Goal: Information Seeking & Learning: Learn about a topic

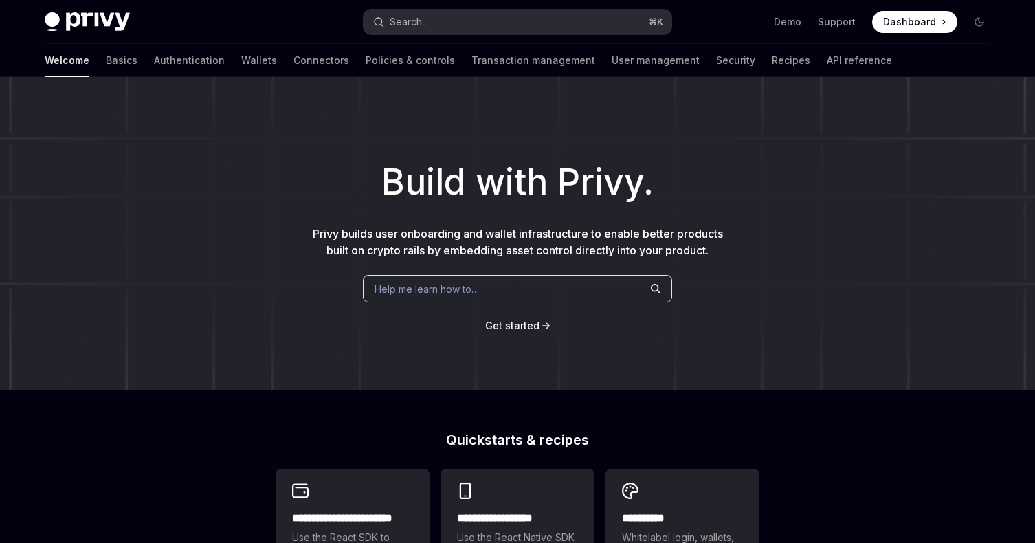
click at [565, 15] on button "Search... ⌘ K" at bounding box center [518, 22] width 308 height 25
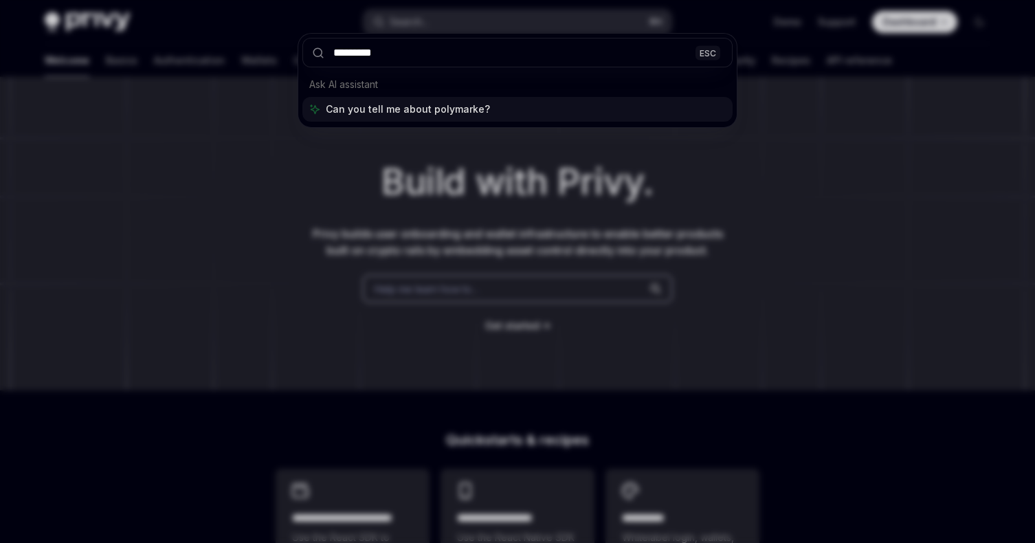
type input "**********"
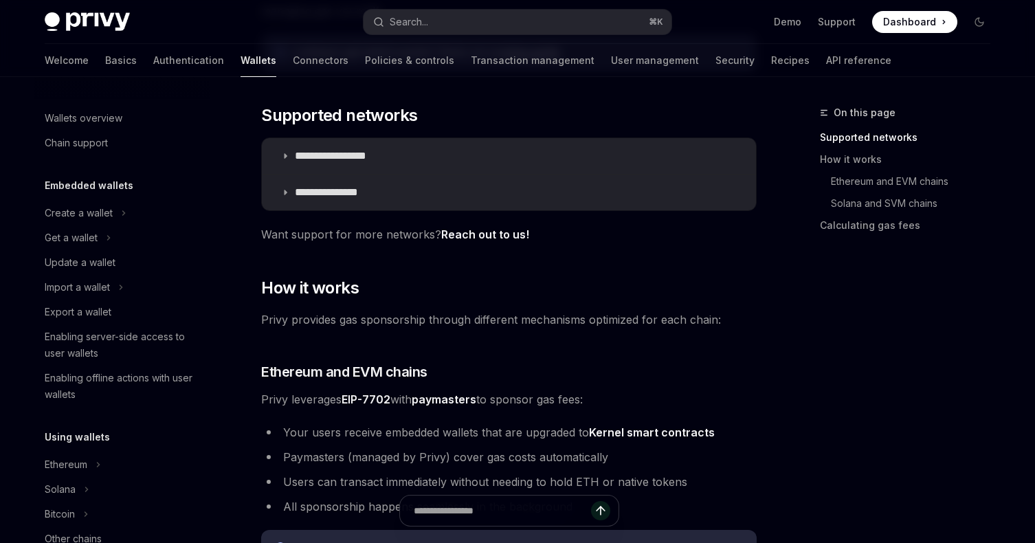
scroll to position [638, 0]
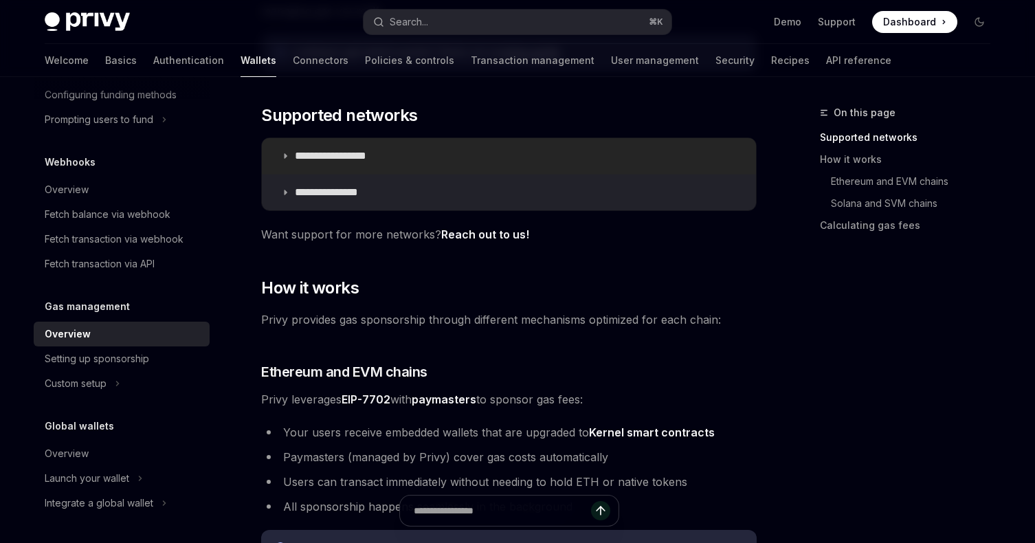
click at [406, 154] on summary "**********" at bounding box center [509, 156] width 494 height 36
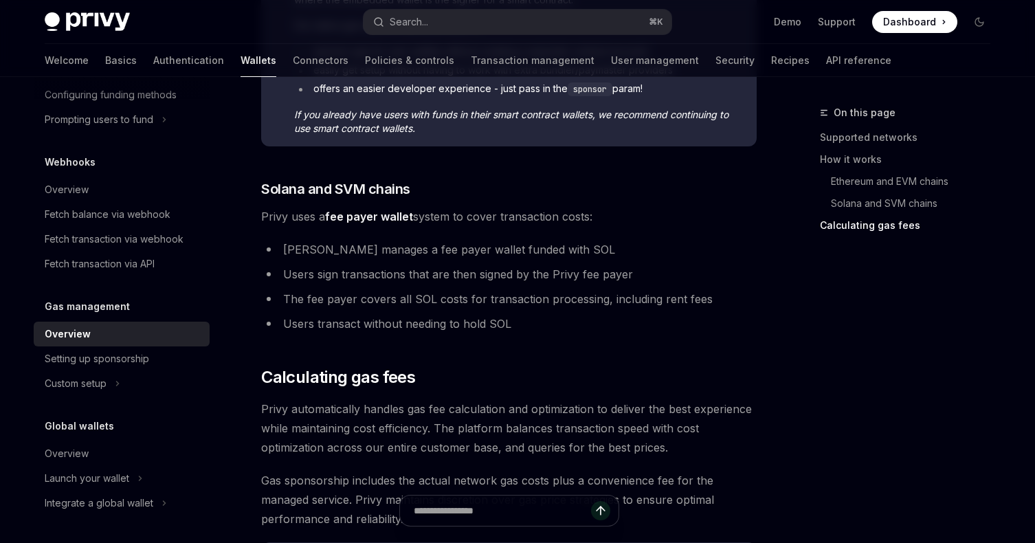
scroll to position [1475, 0]
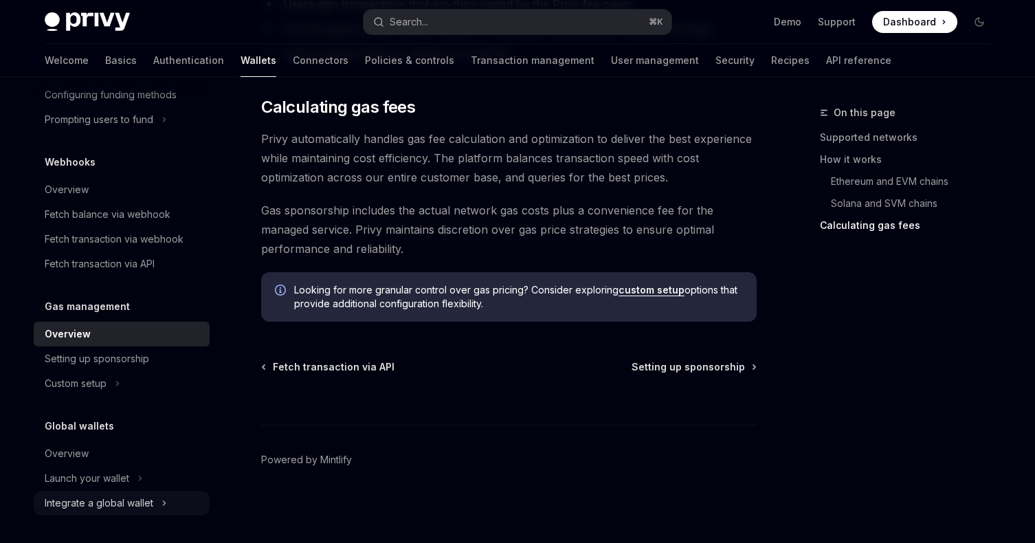
click at [107, 498] on div "Integrate a global wallet" at bounding box center [99, 503] width 109 height 16
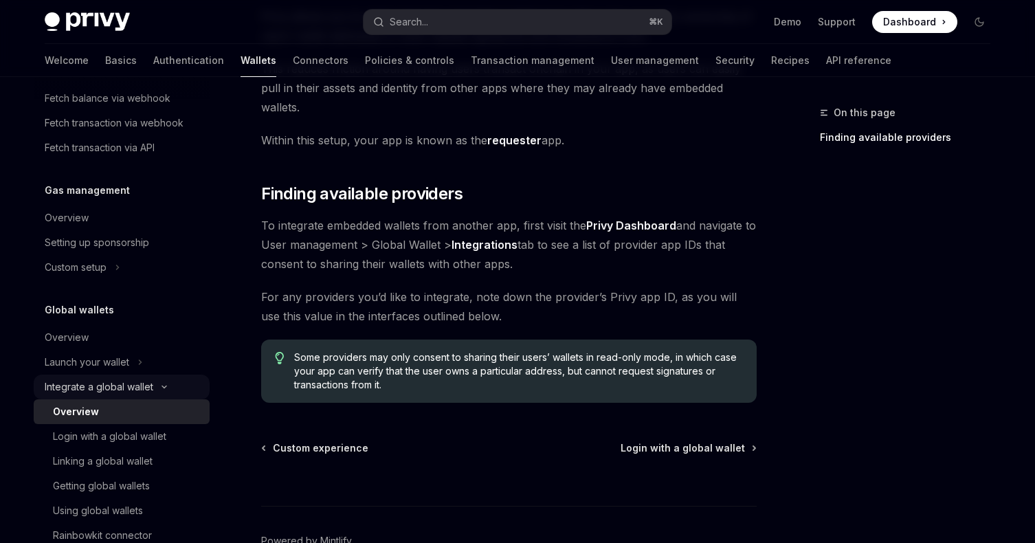
scroll to position [811, 0]
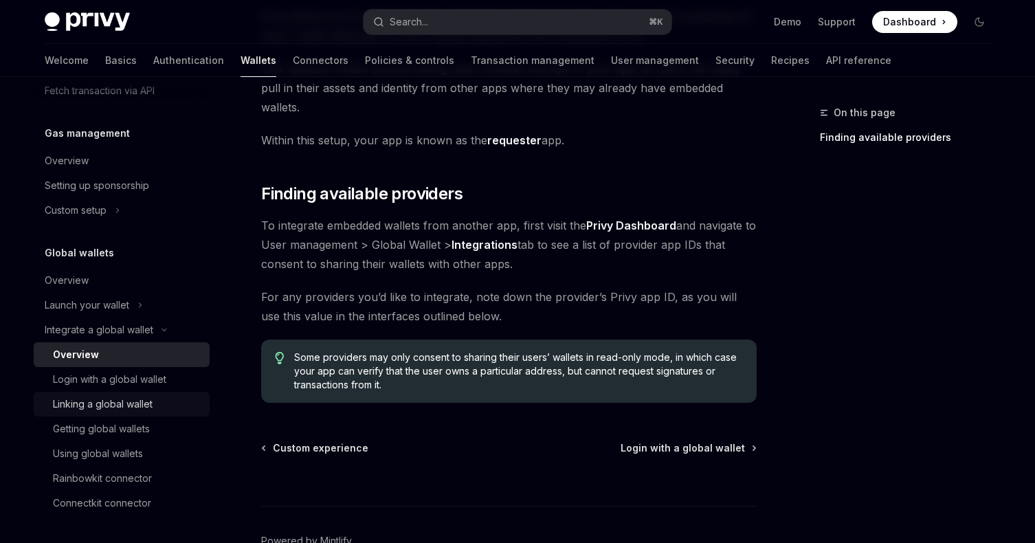
click at [135, 406] on div "Linking a global wallet" at bounding box center [103, 404] width 100 height 16
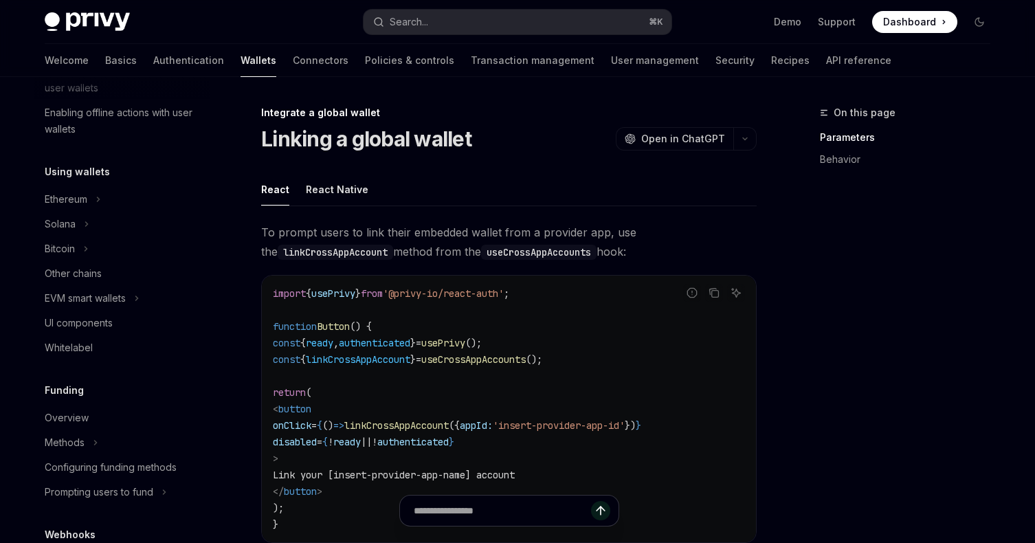
scroll to position [261, 0]
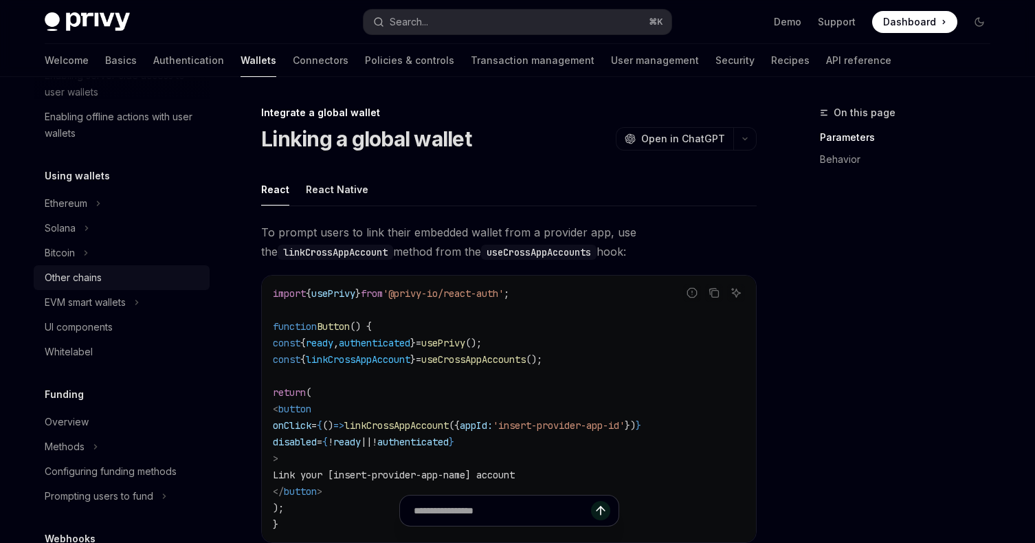
click at [120, 279] on div "Other chains" at bounding box center [123, 277] width 157 height 16
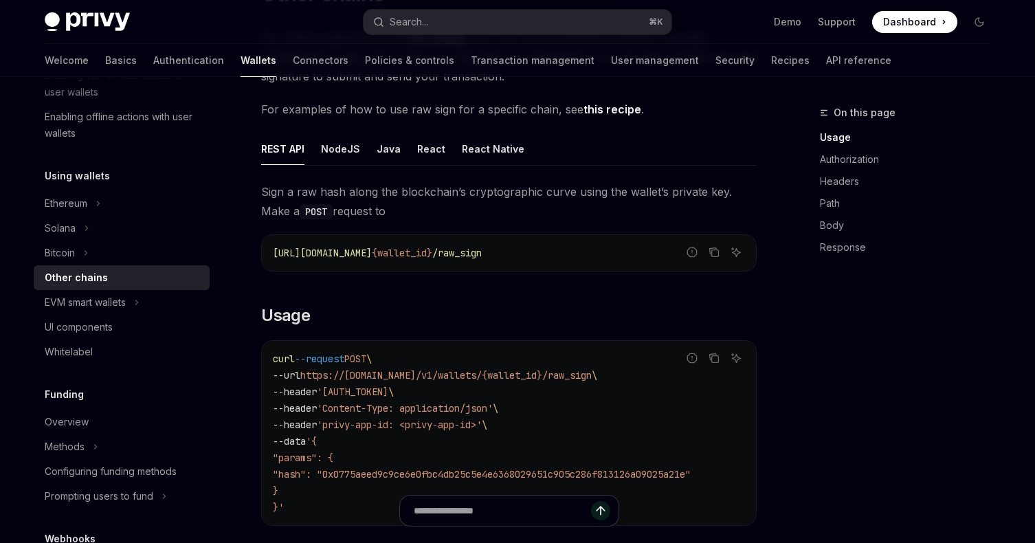
scroll to position [32, 0]
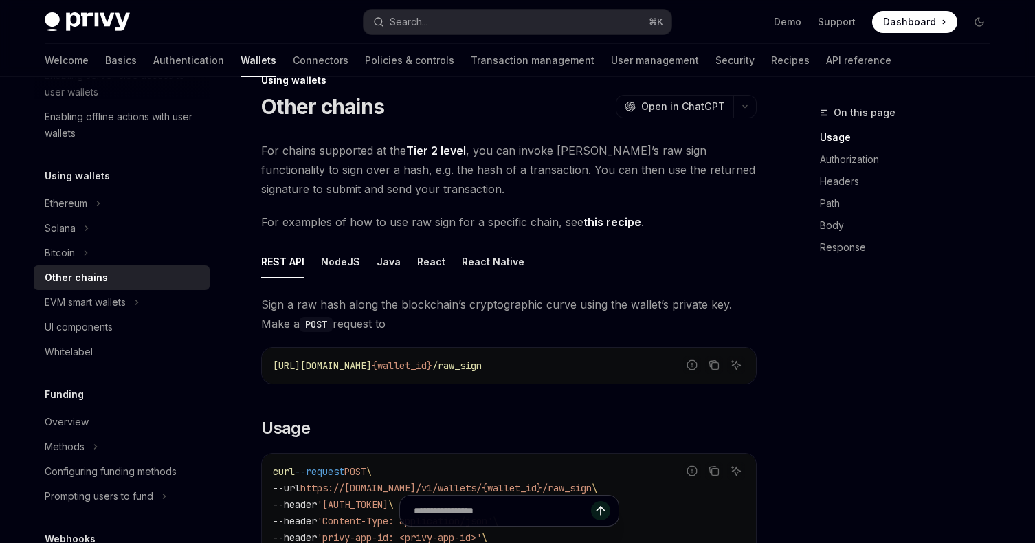
click at [599, 217] on link "this recipe" at bounding box center [613, 222] width 58 height 14
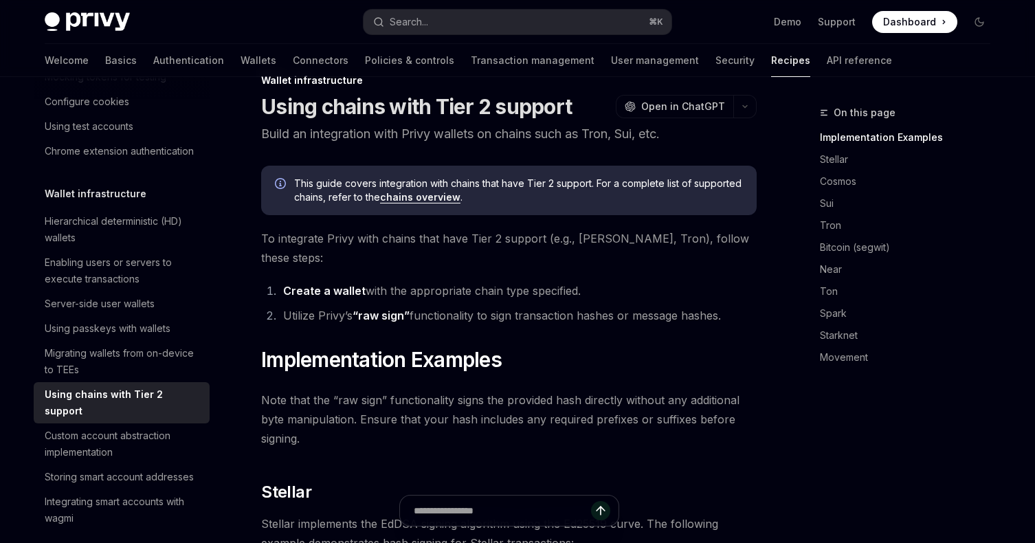
click at [437, 195] on link "chains overview" at bounding box center [420, 197] width 80 height 12
type textarea "*"
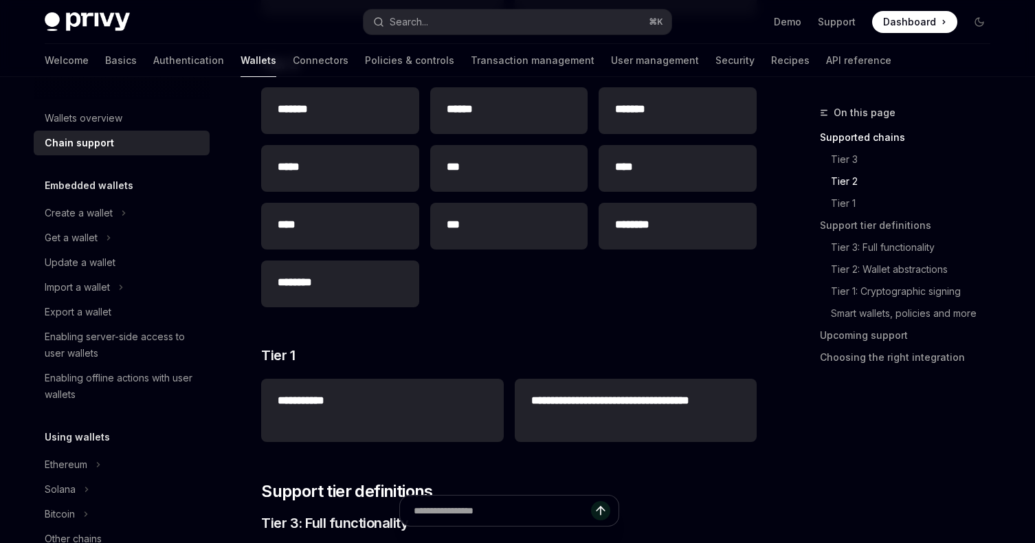
scroll to position [412, 0]
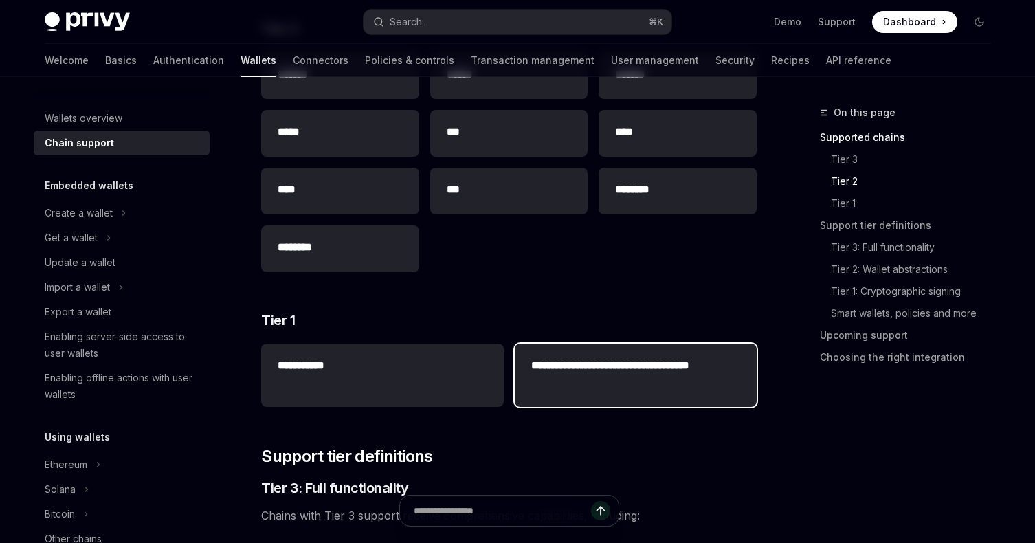
click at [544, 373] on h2 "**********" at bounding box center [635, 373] width 209 height 33
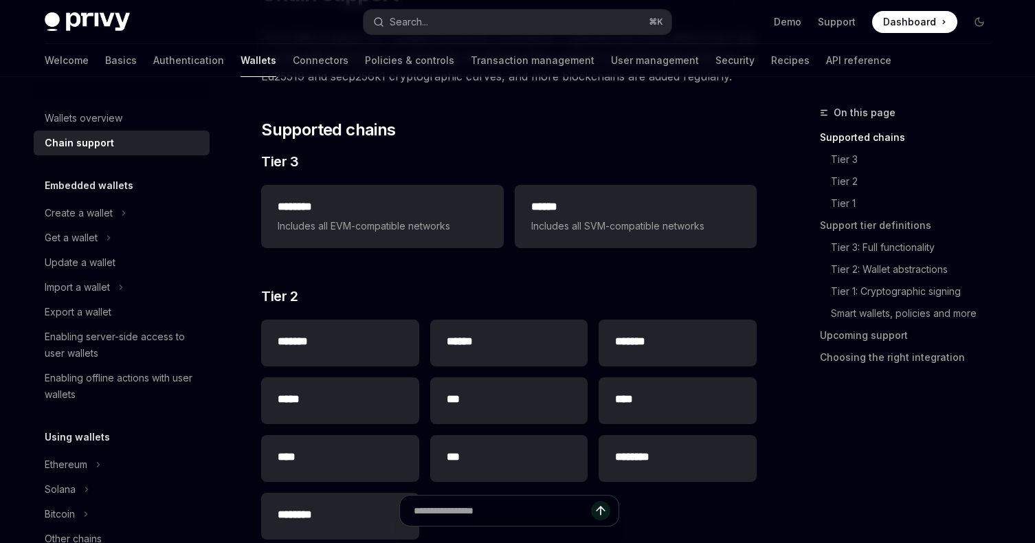
scroll to position [133, 0]
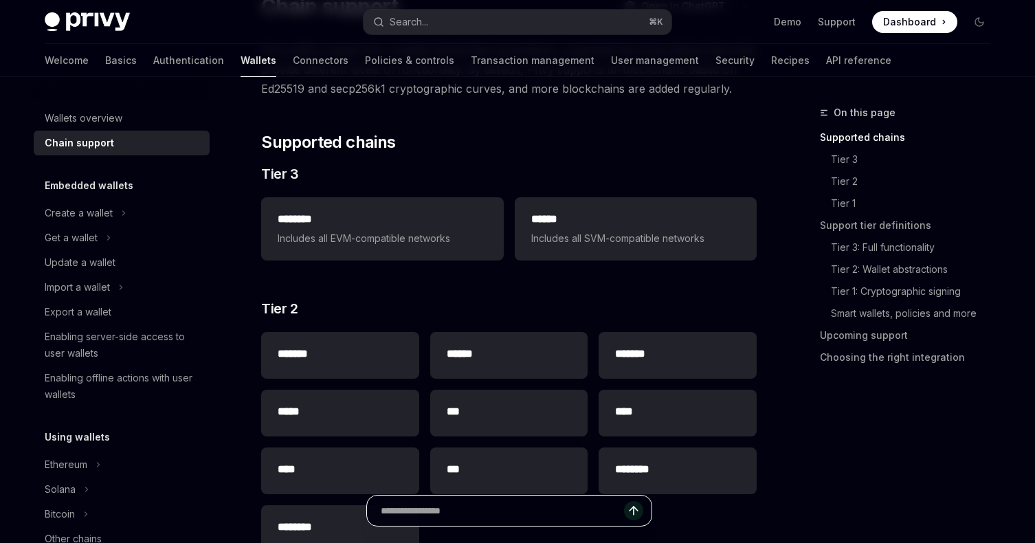
click at [537, 525] on input "Ask a question..." at bounding box center [502, 511] width 243 height 30
type input "**********"
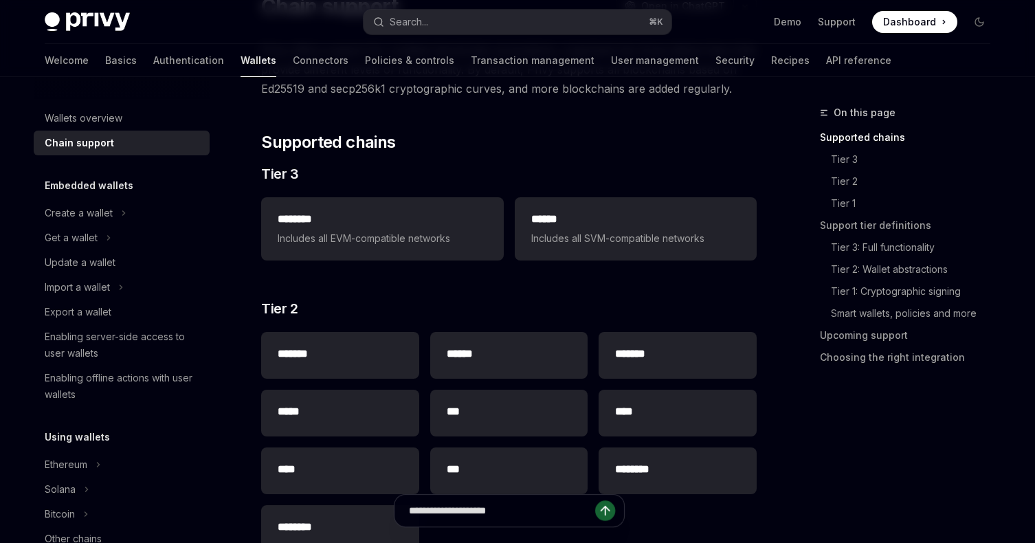
type textarea "*"
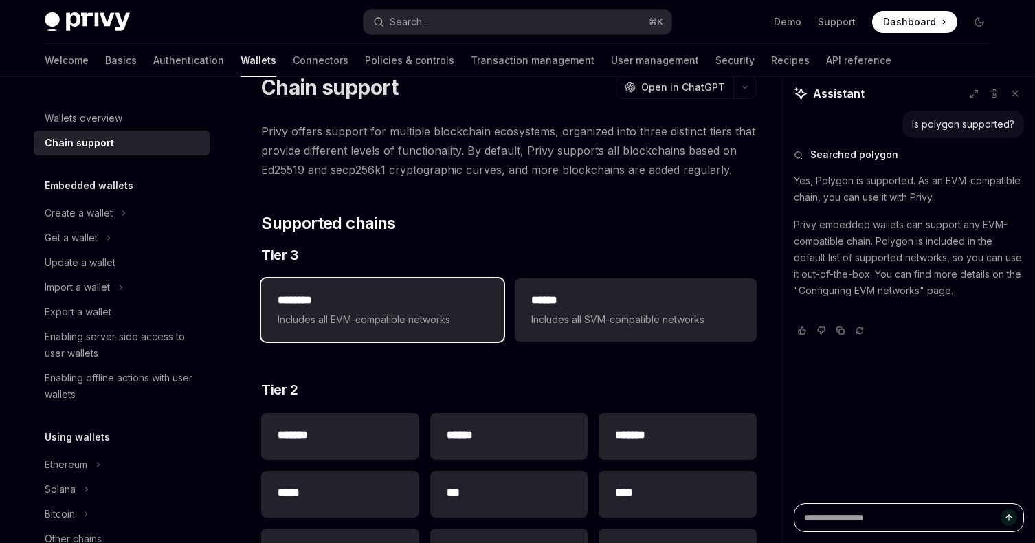
scroll to position [0, 0]
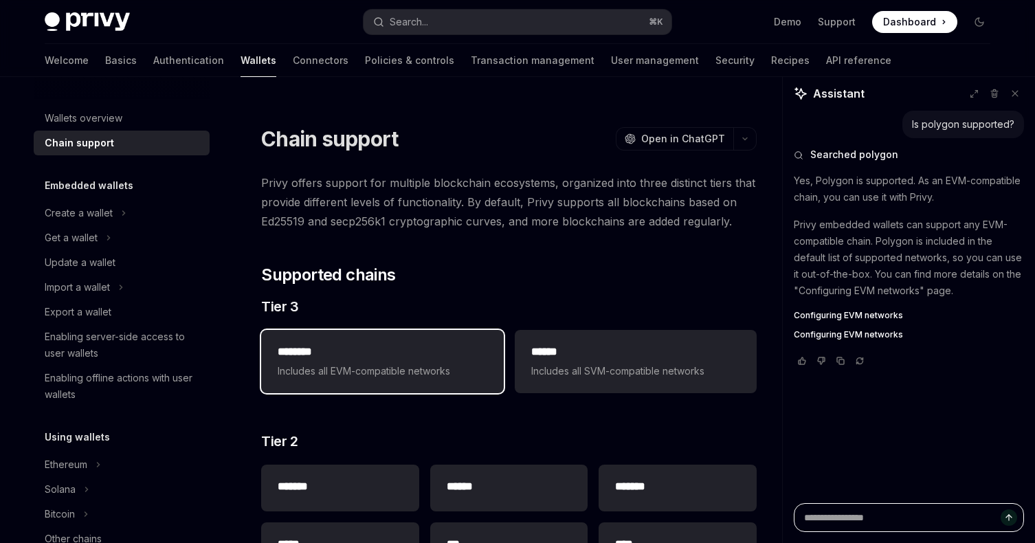
type textarea "*"
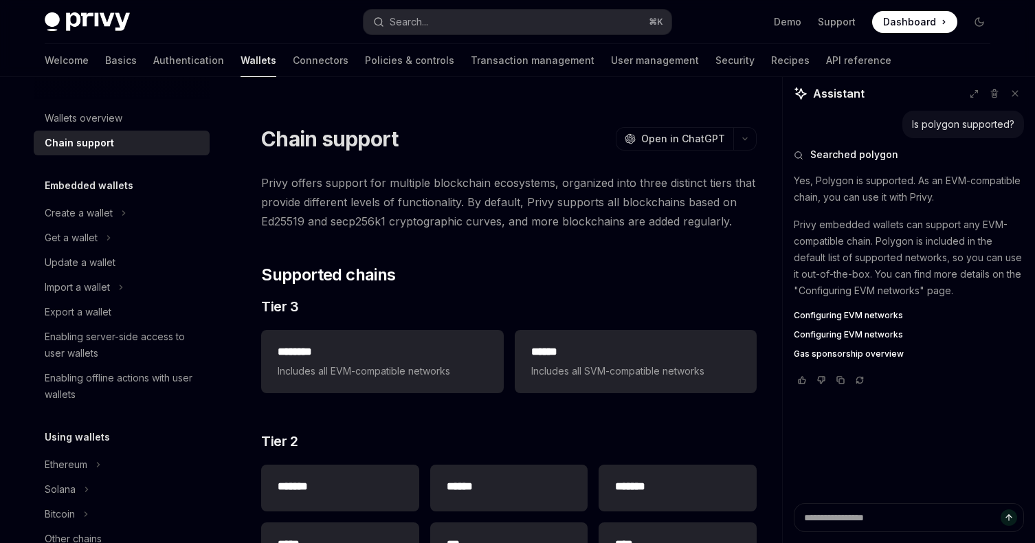
click at [871, 315] on span "Configuring EVM networks" at bounding box center [848, 315] width 109 height 11
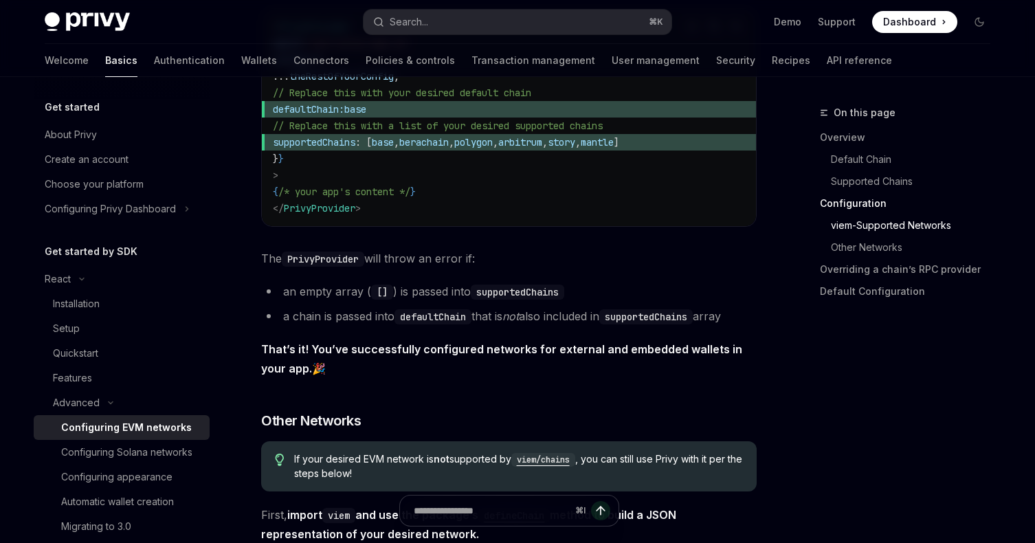
scroll to position [1972, 0]
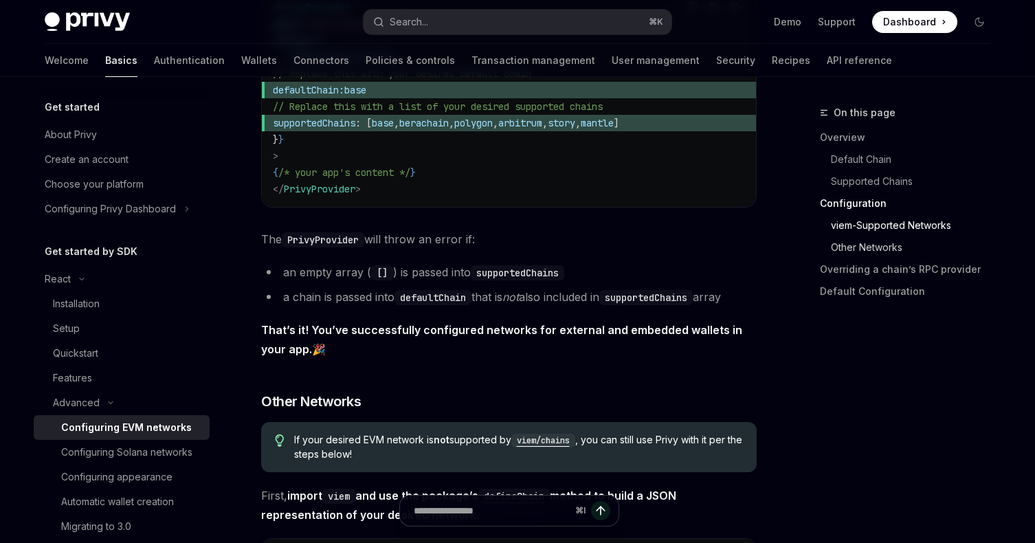
click at [889, 240] on link "Other Networks" at bounding box center [910, 247] width 181 height 22
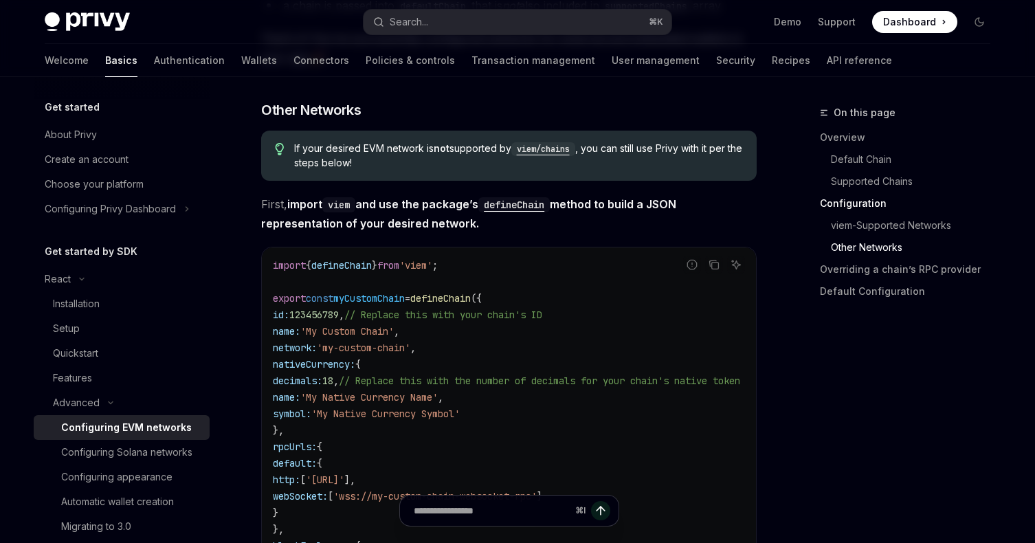
click at [887, 246] on link "Other Networks" at bounding box center [910, 247] width 181 height 22
click at [883, 267] on link "Overriding a chain’s RPC provider" at bounding box center [910, 269] width 181 height 22
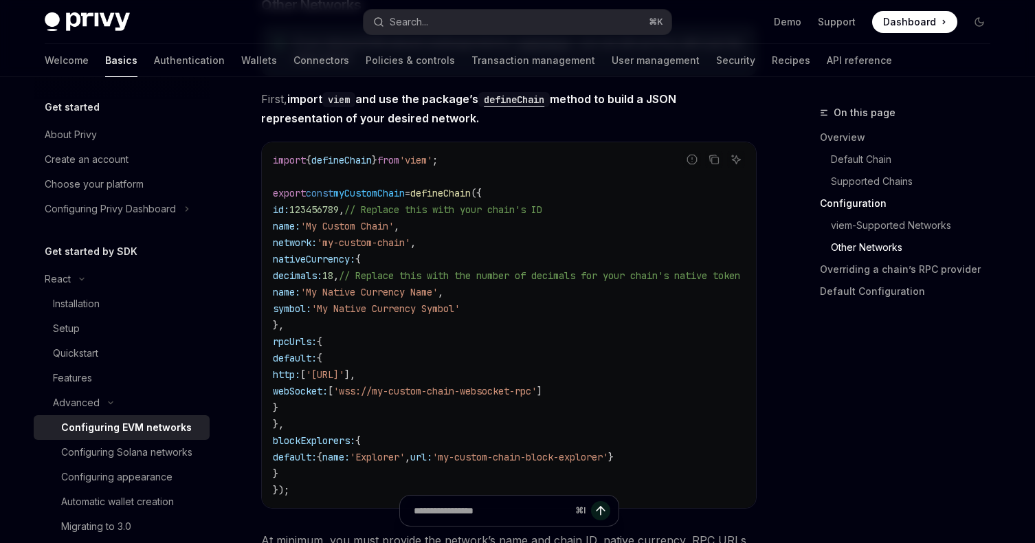
scroll to position [2335, 0]
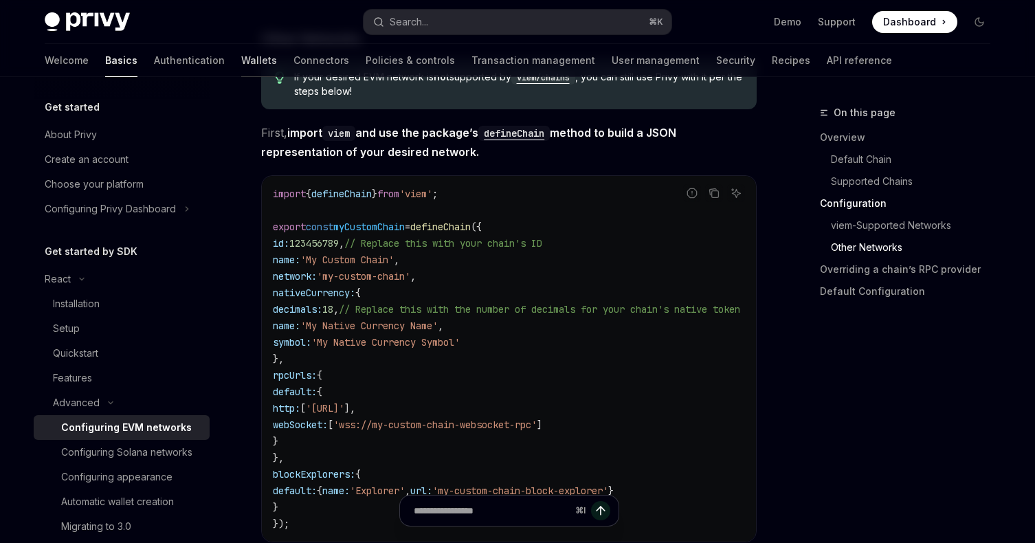
click at [241, 58] on link "Wallets" at bounding box center [259, 60] width 36 height 33
type textarea "*"
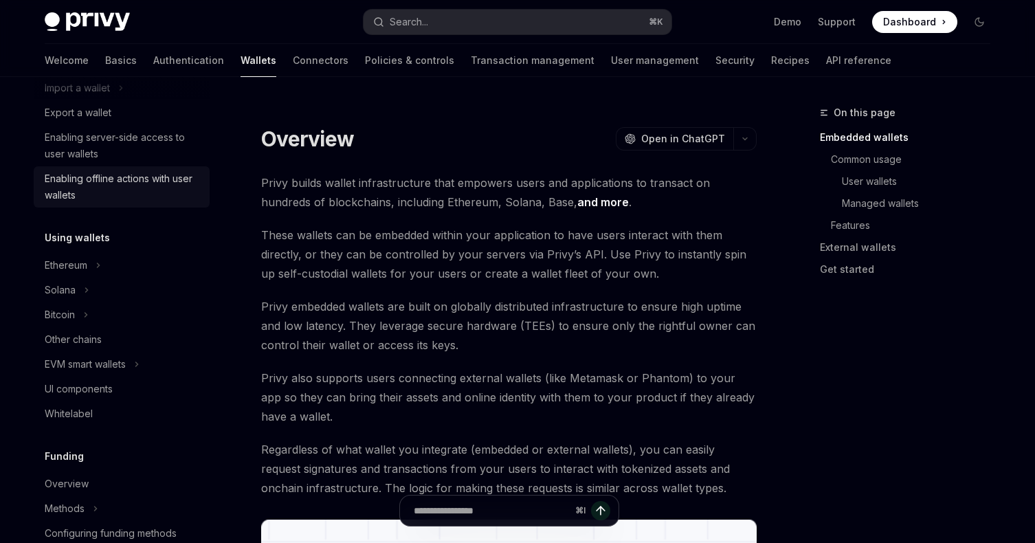
scroll to position [213, 0]
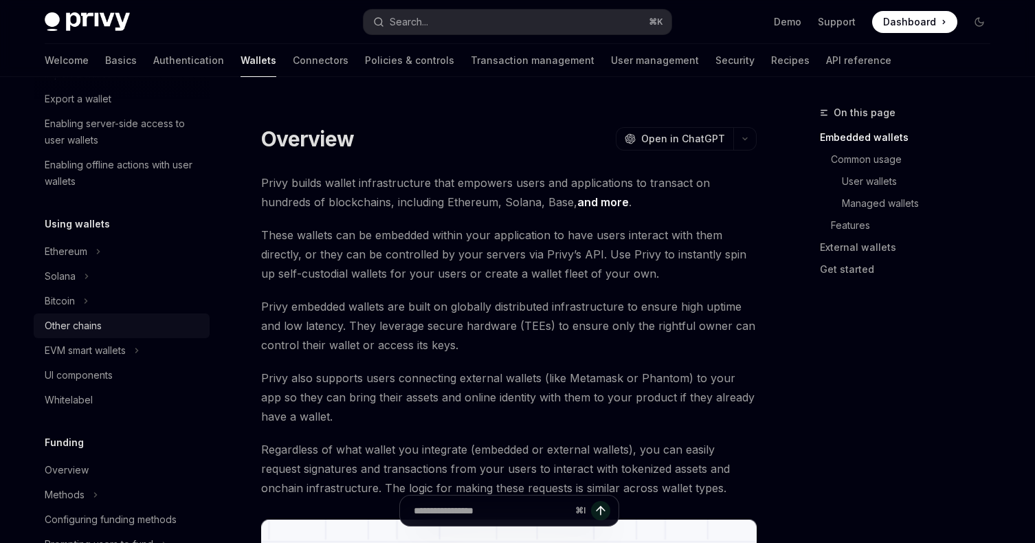
click at [115, 324] on div "Other chains" at bounding box center [123, 326] width 157 height 16
click at [131, 327] on div "Other chains" at bounding box center [123, 326] width 157 height 16
click at [127, 329] on div "Other chains" at bounding box center [123, 326] width 157 height 16
click at [116, 357] on div "EVM smart wallets" at bounding box center [85, 350] width 81 height 16
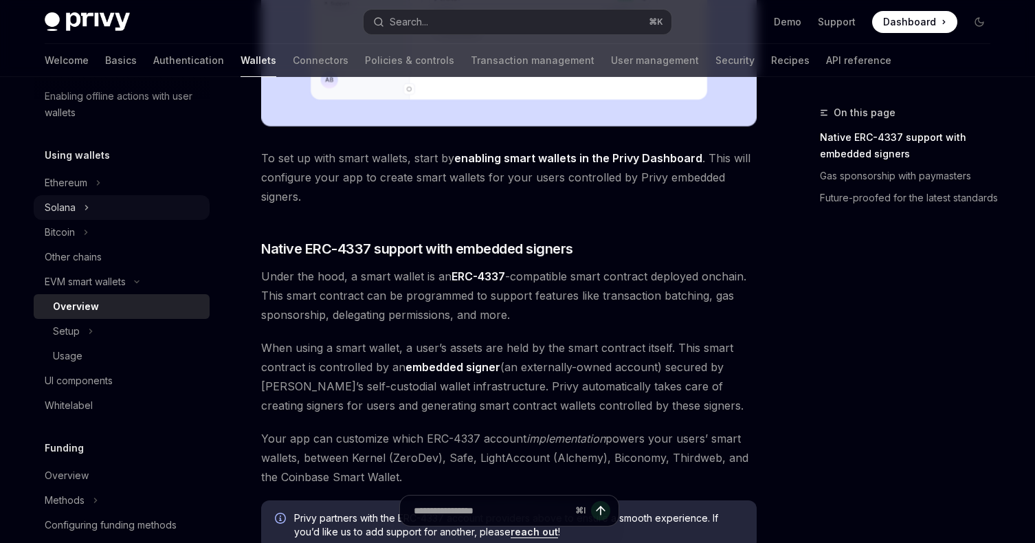
scroll to position [293, 0]
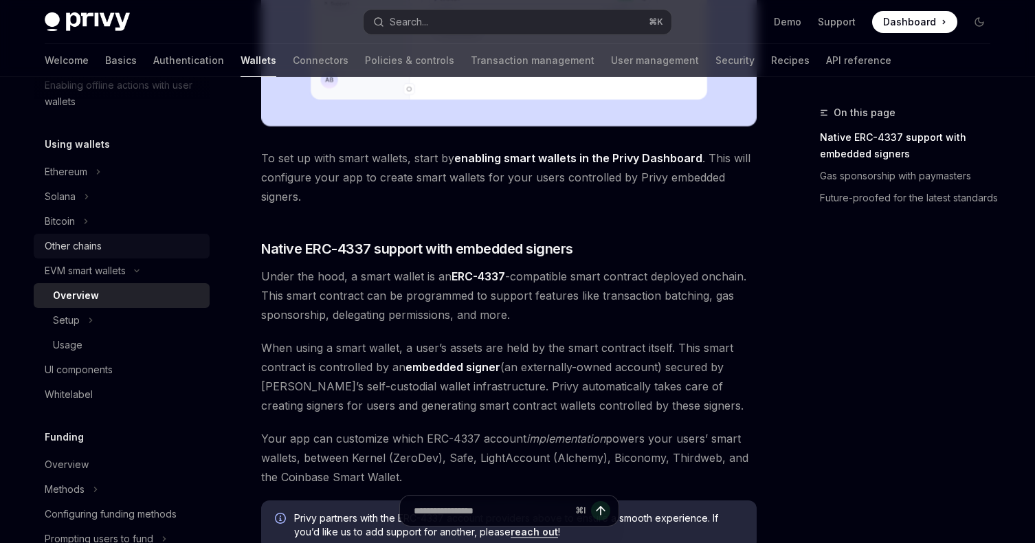
click at [96, 245] on div "Other chains" at bounding box center [73, 246] width 57 height 16
type textarea "*"
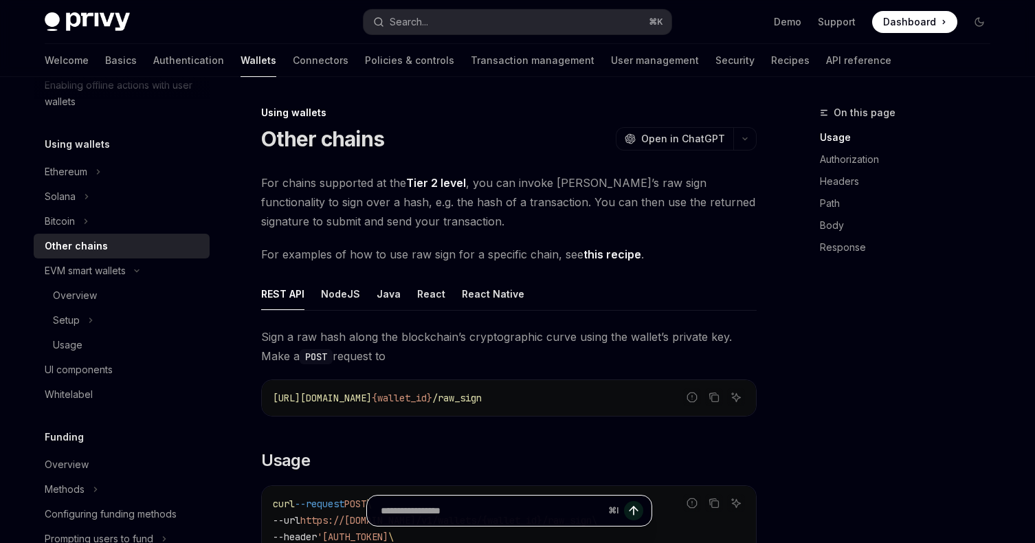
click at [538, 501] on input "Ask a question..." at bounding box center [492, 511] width 222 height 30
type input "*"
type input "**********"
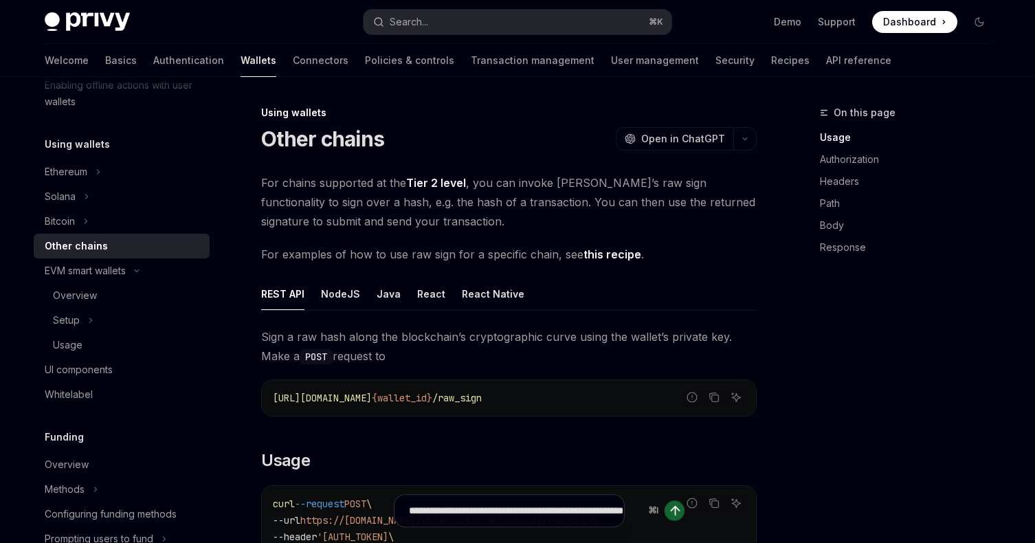
type textarea "*"
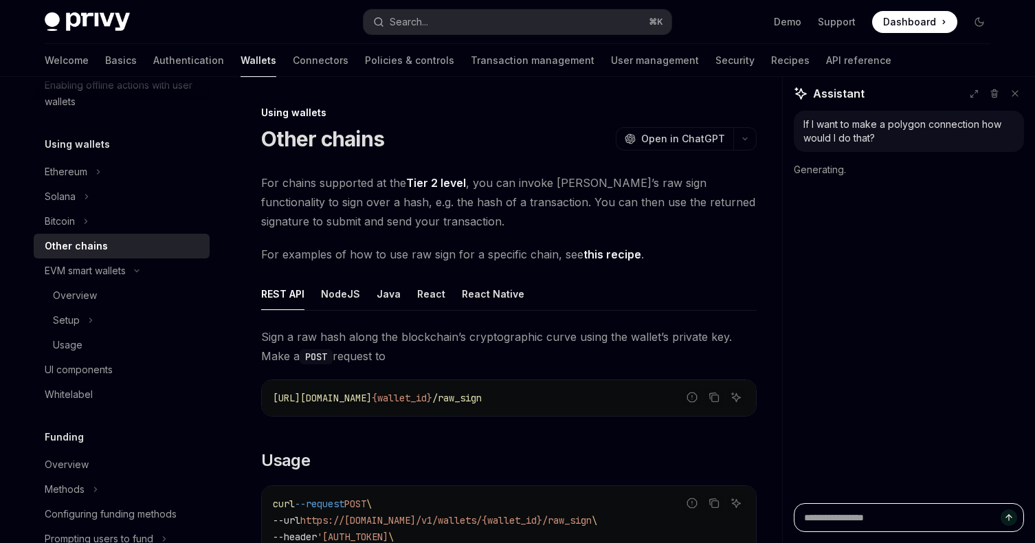
scroll to position [0, 0]
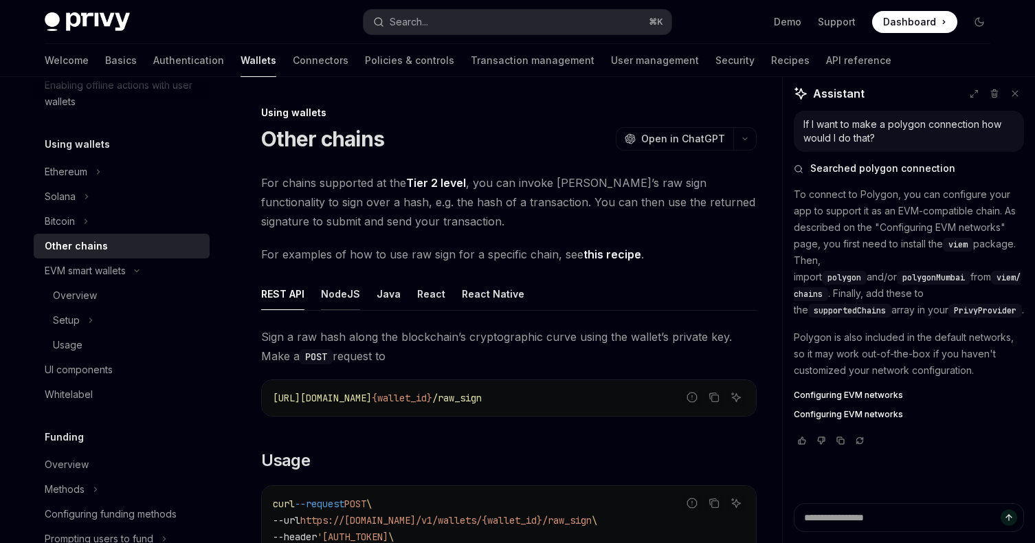
click at [346, 298] on div "NodeJS" at bounding box center [340, 294] width 39 height 32
type textarea "*"
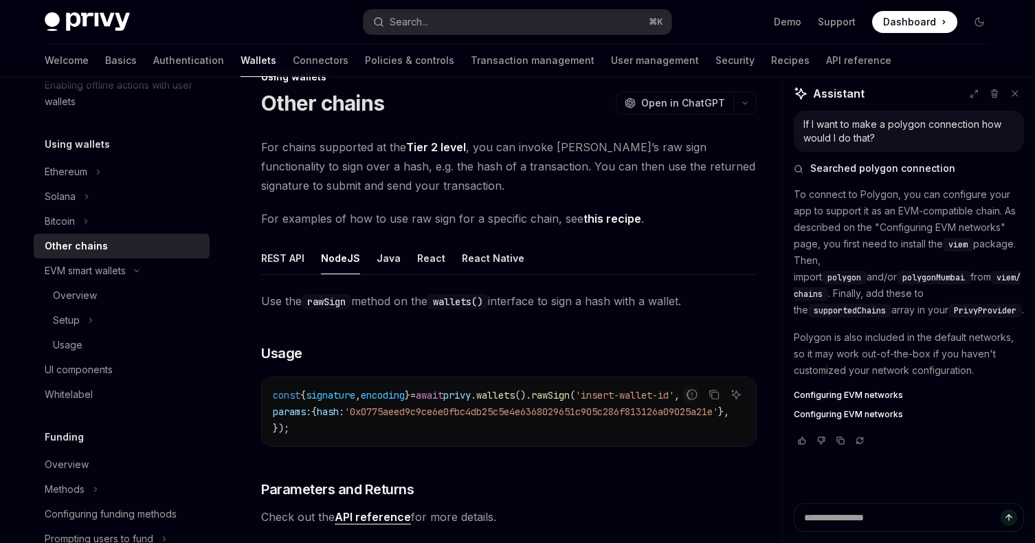
scroll to position [35, 0]
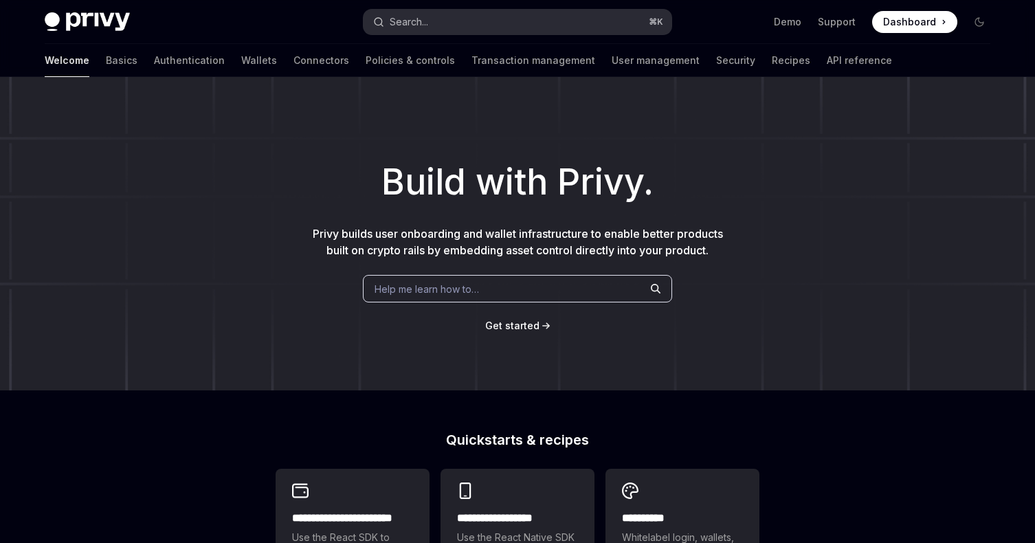
click at [531, 16] on button "Search... ⌘ K" at bounding box center [518, 22] width 308 height 25
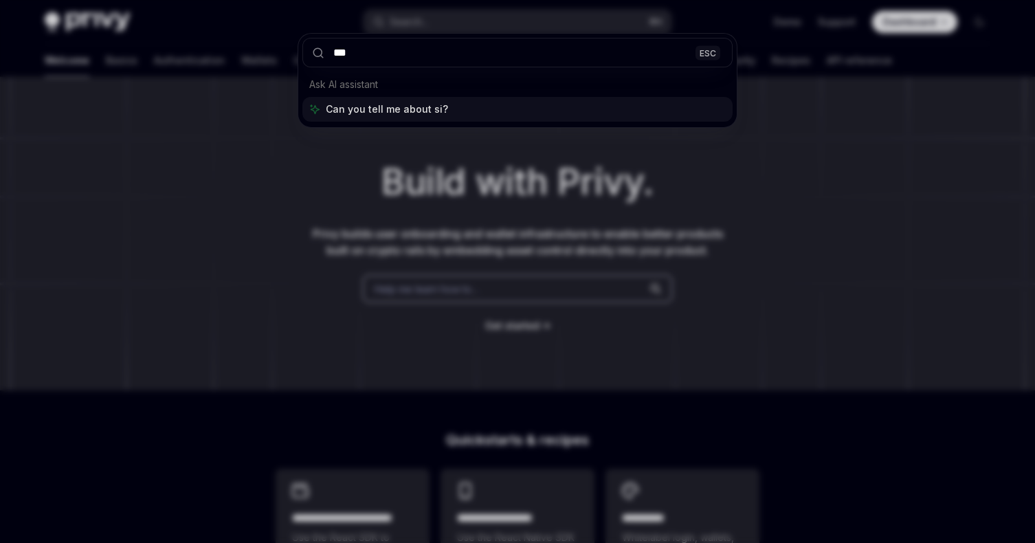
type input "****"
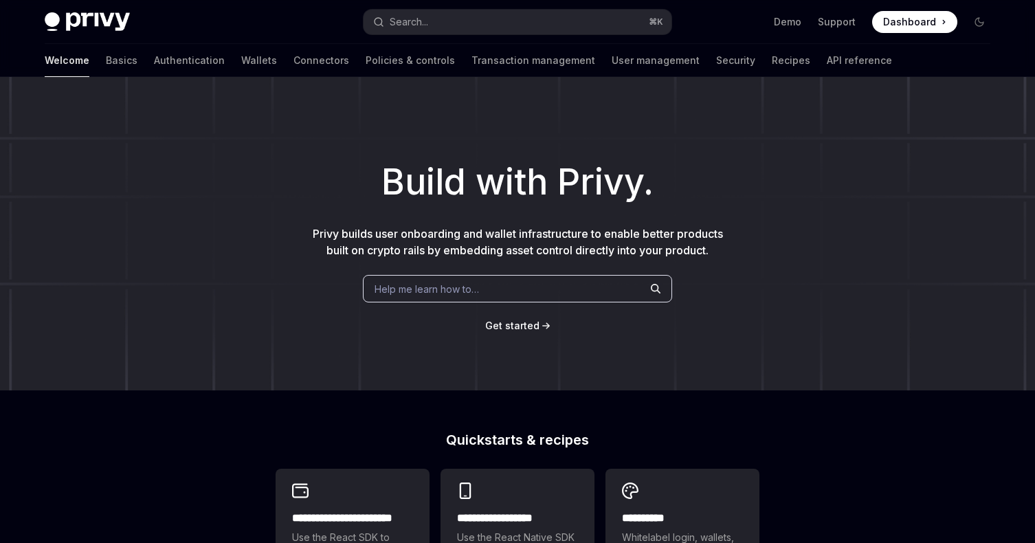
scroll to position [241, 0]
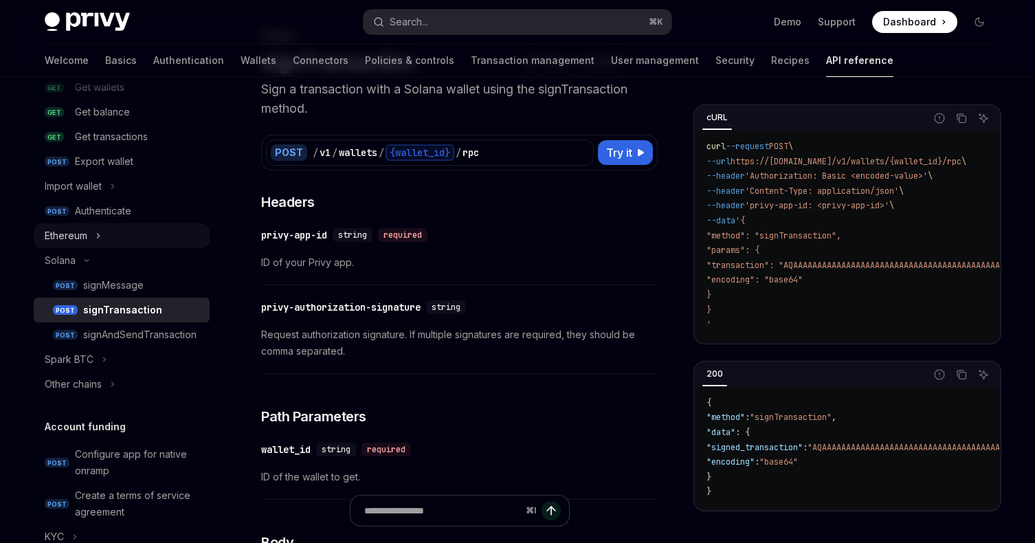
click at [130, 238] on button "Ethereum" at bounding box center [122, 235] width 176 height 25
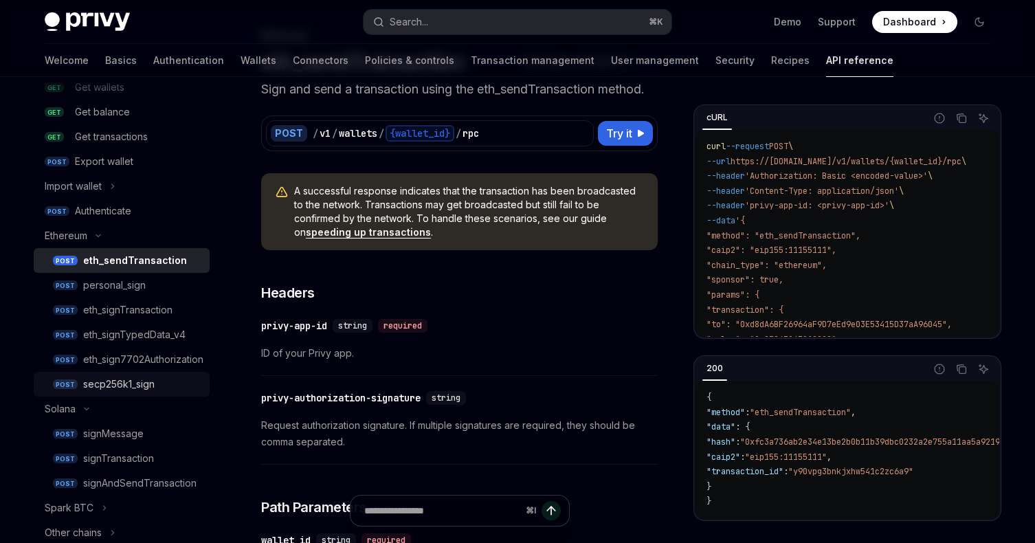
click at [139, 380] on div "secp256k1_sign" at bounding box center [118, 384] width 71 height 16
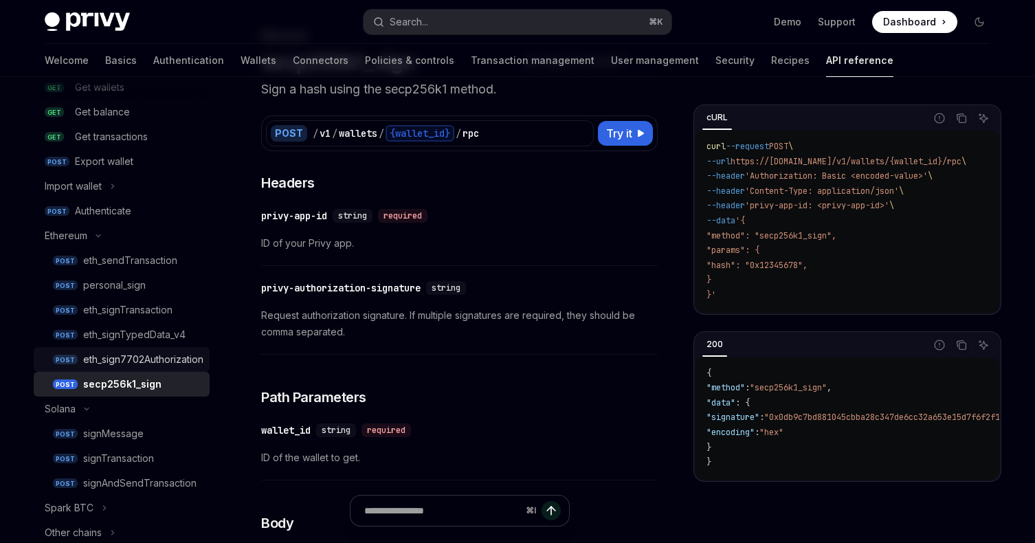
click at [149, 366] on div "eth_sign7702Authorization" at bounding box center [143, 359] width 120 height 16
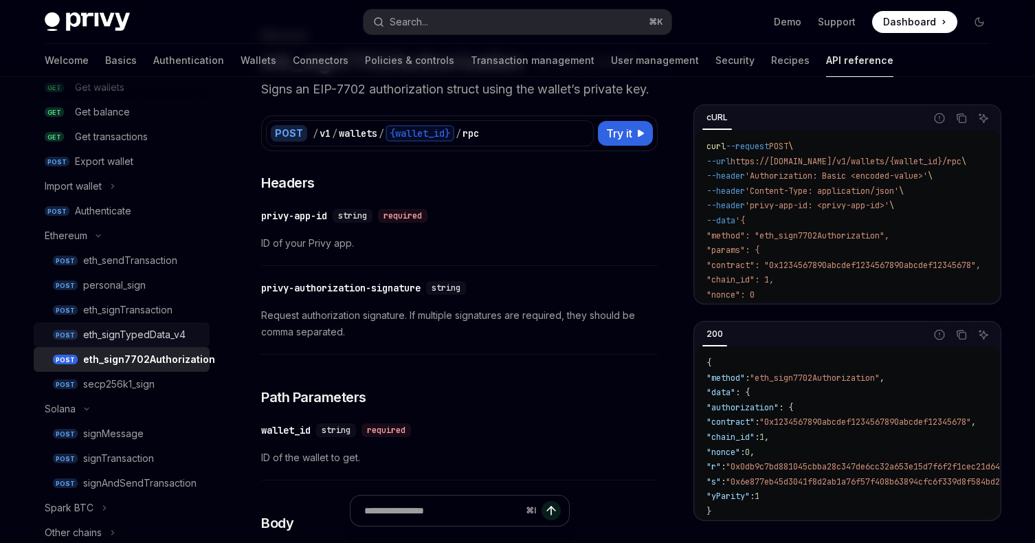
click at [131, 331] on div "eth_signTypedData_v4" at bounding box center [134, 335] width 102 height 16
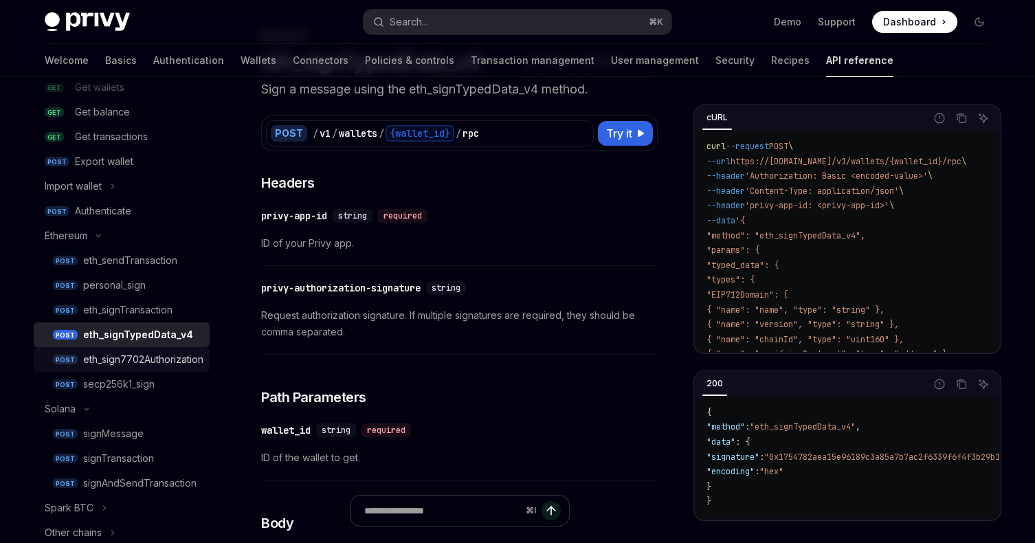
click at [140, 364] on div "eth_sign7702Authorization" at bounding box center [143, 359] width 120 height 16
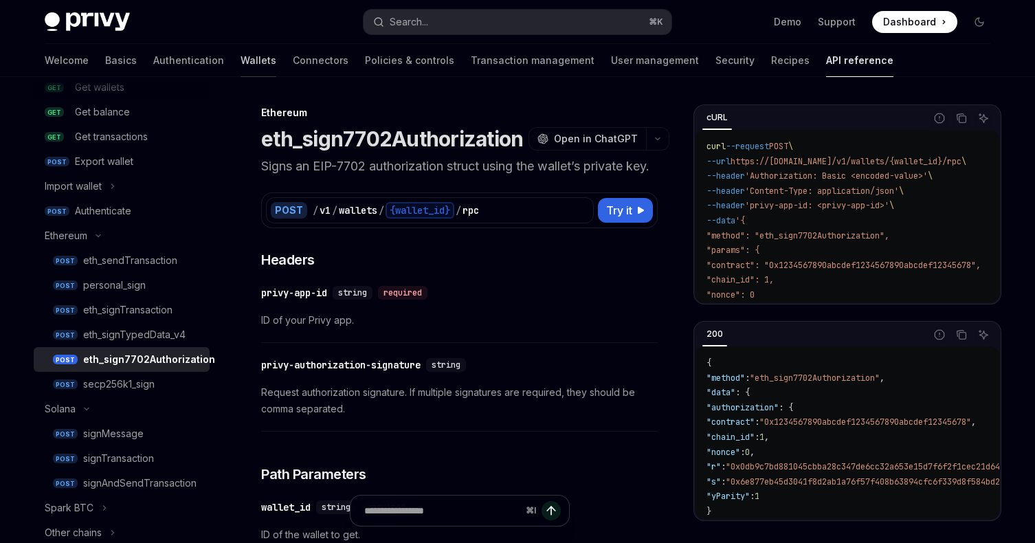
click at [241, 58] on link "Wallets" at bounding box center [259, 60] width 36 height 33
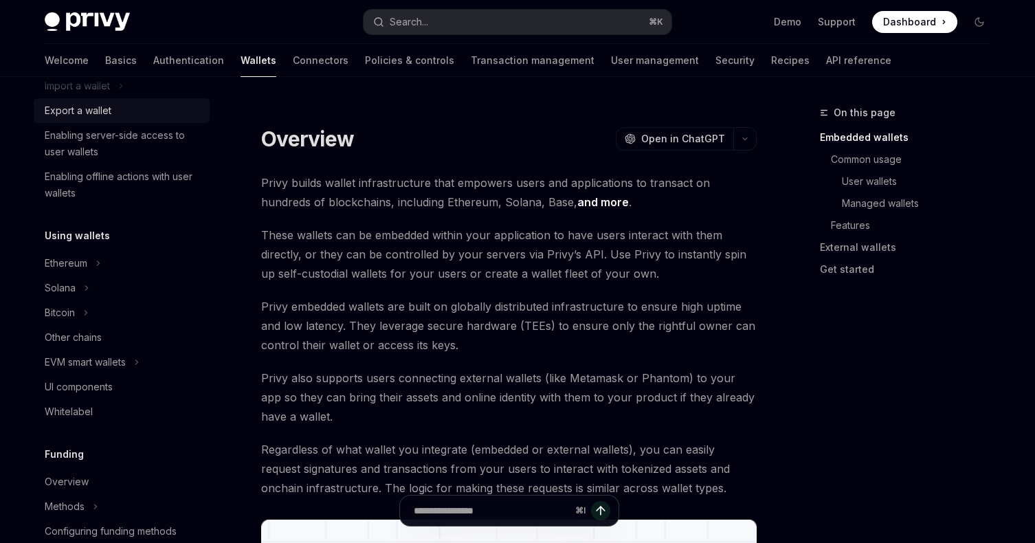
scroll to position [223, 0]
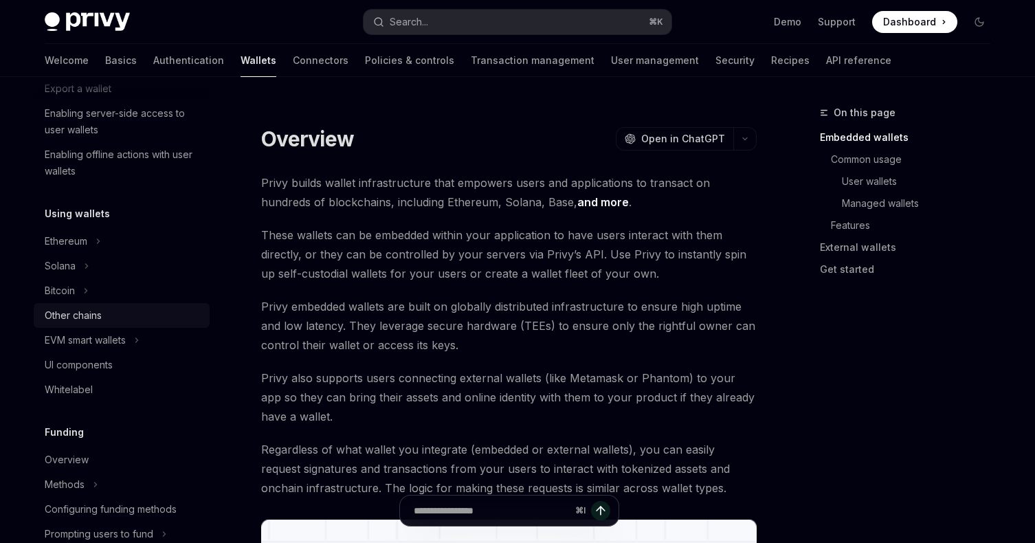
click at [122, 312] on div "Other chains" at bounding box center [123, 315] width 157 height 16
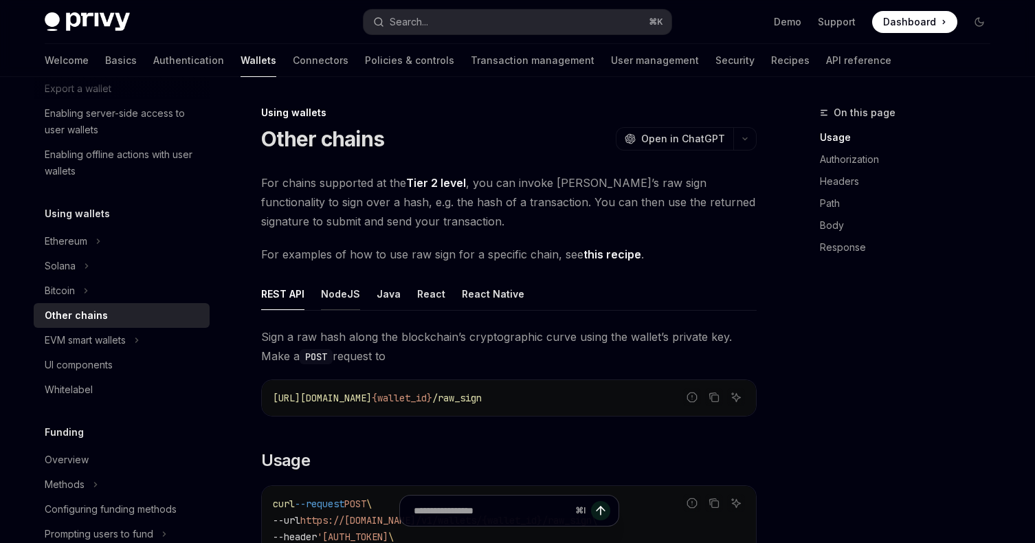
click at [347, 296] on div "NodeJS" at bounding box center [340, 294] width 39 height 32
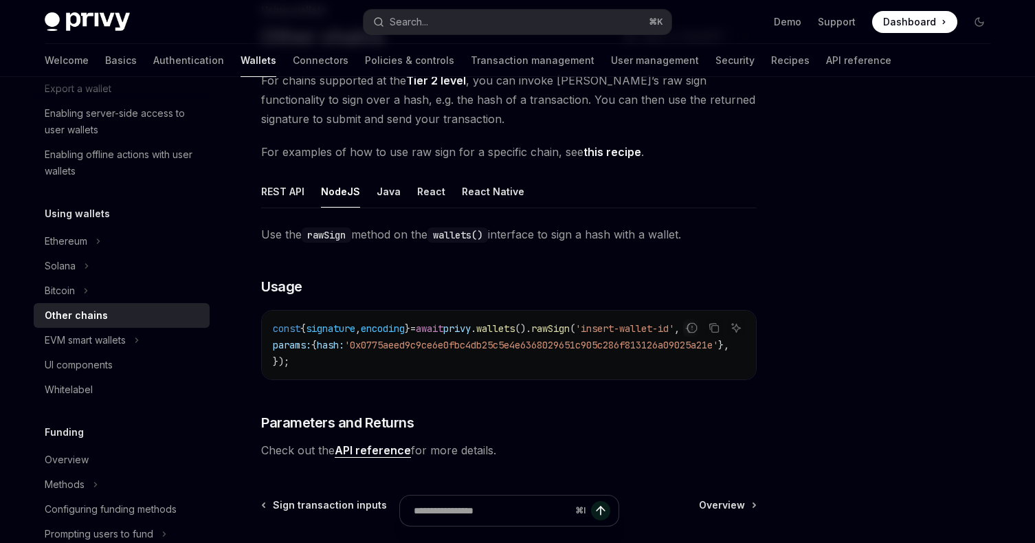
scroll to position [98, 0]
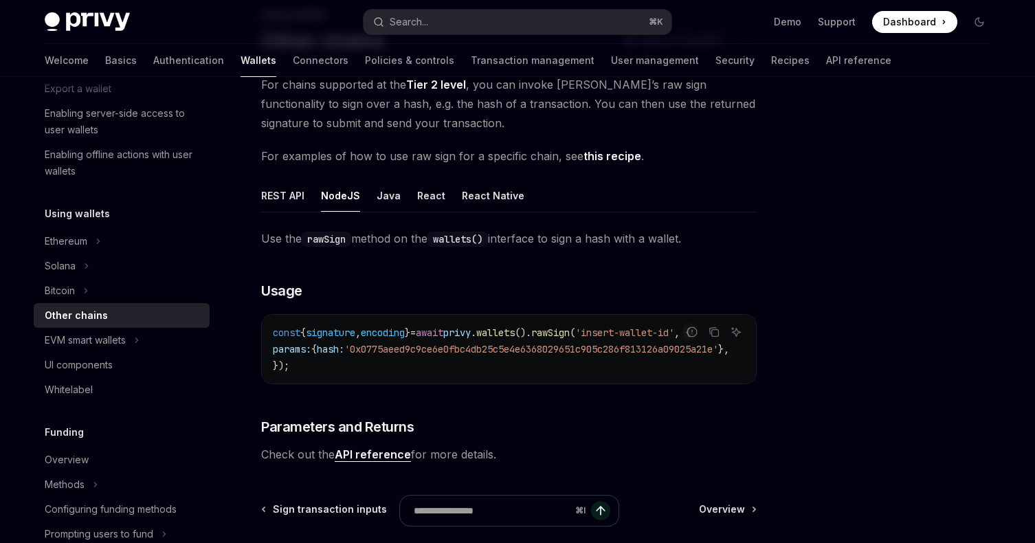
click at [364, 456] on link "API reference" at bounding box center [373, 455] width 76 height 14
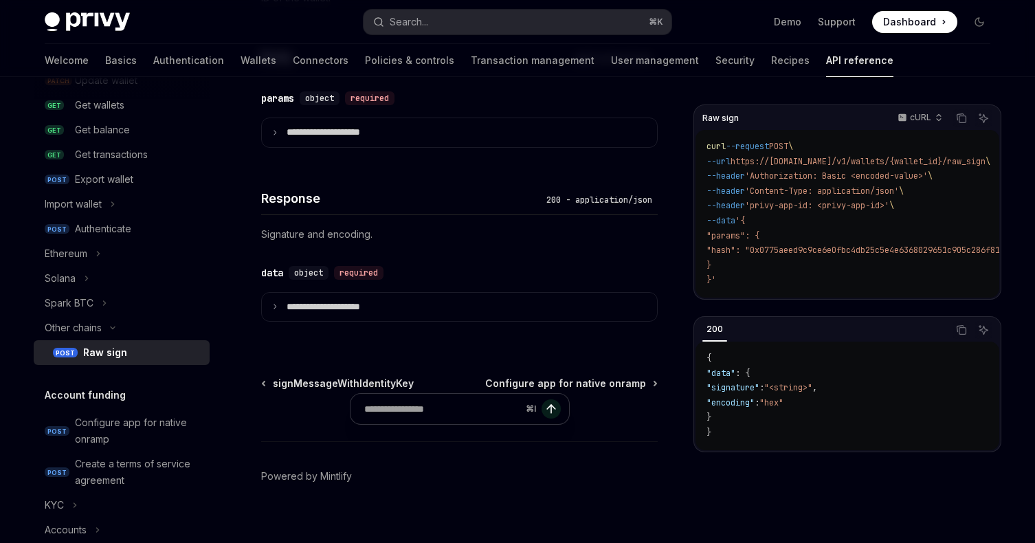
scroll to position [901, 0]
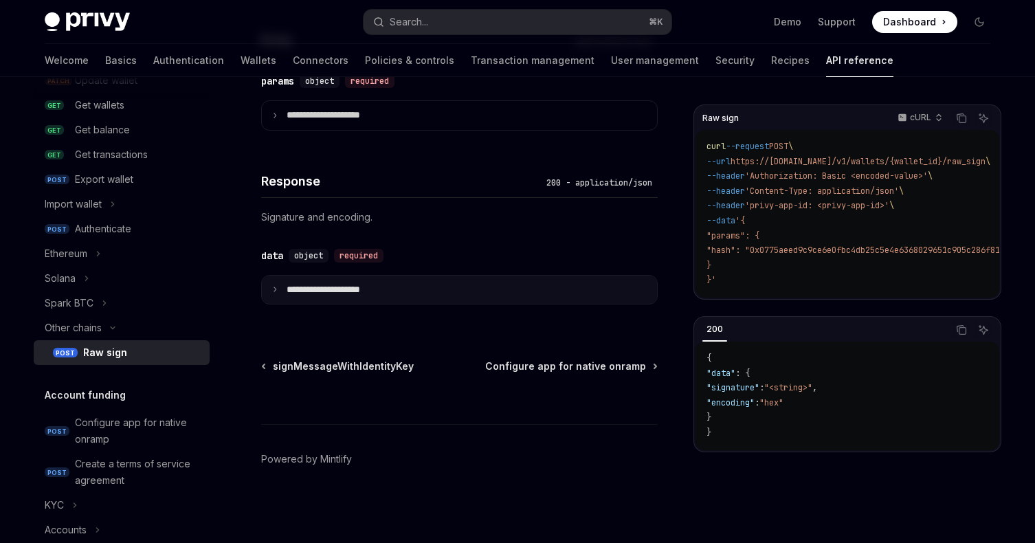
click at [331, 290] on p "**********" at bounding box center [335, 290] width 96 height 12
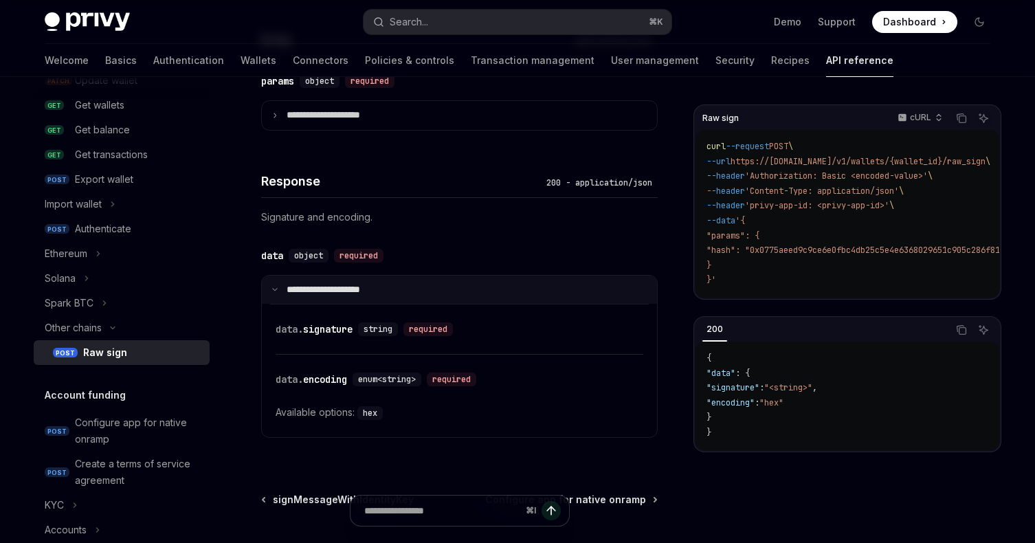
click at [336, 285] on p "**********" at bounding box center [332, 290] width 91 height 12
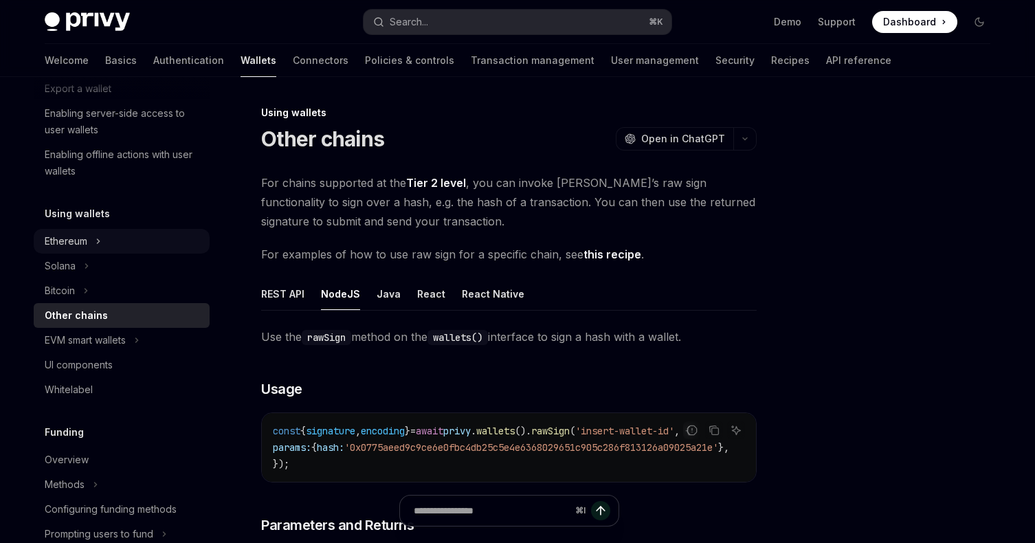
click at [126, 247] on button "Ethereum" at bounding box center [122, 241] width 176 height 25
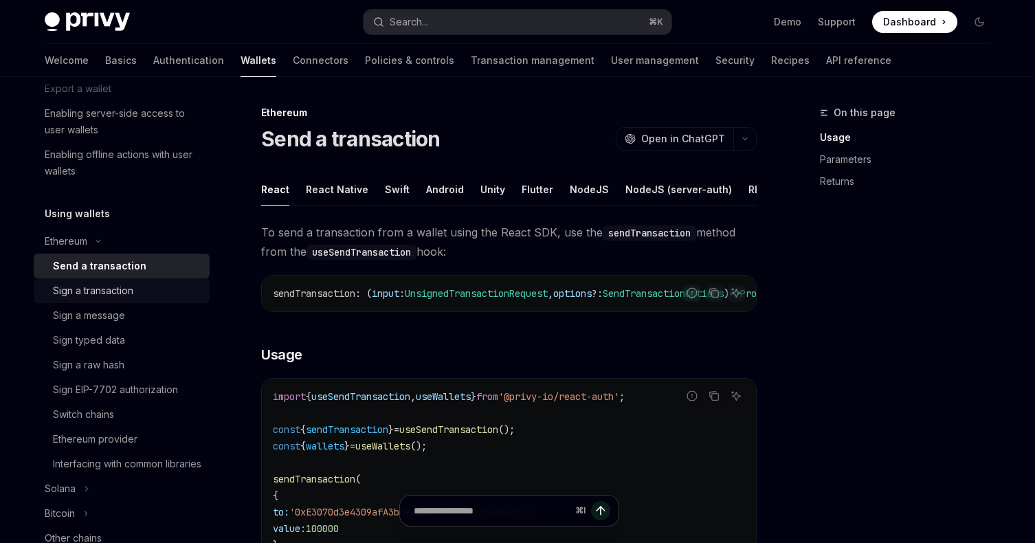
click at [142, 292] on div "Sign a transaction" at bounding box center [127, 291] width 148 height 16
type textarea "*"
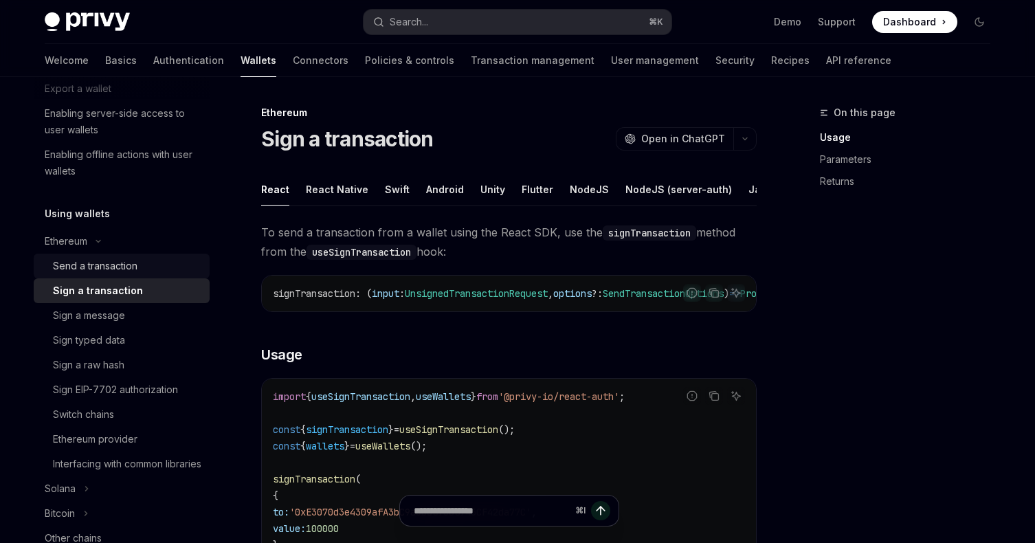
click at [162, 265] on div "Send a transaction" at bounding box center [127, 266] width 148 height 16
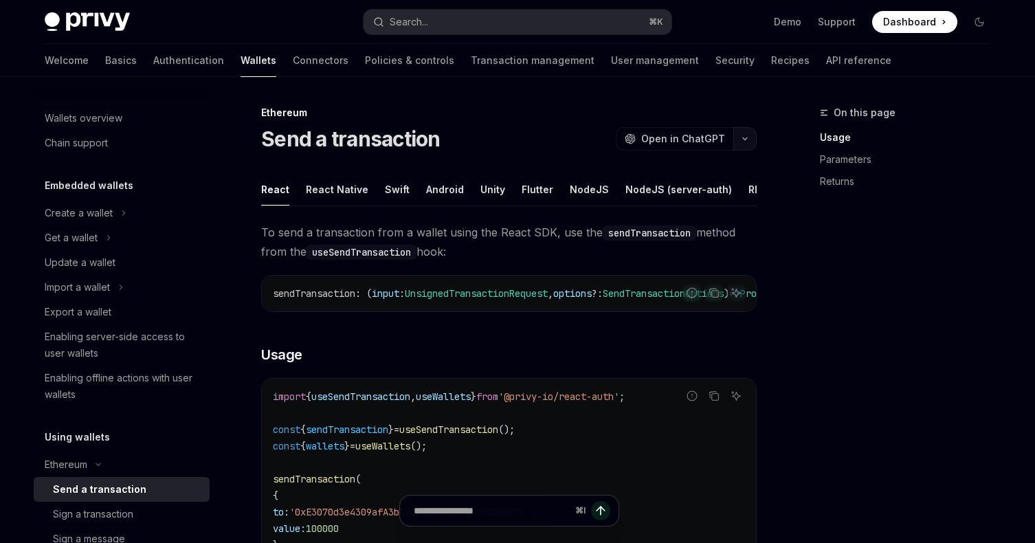
click at [744, 141] on icon "button" at bounding box center [745, 138] width 16 height 5
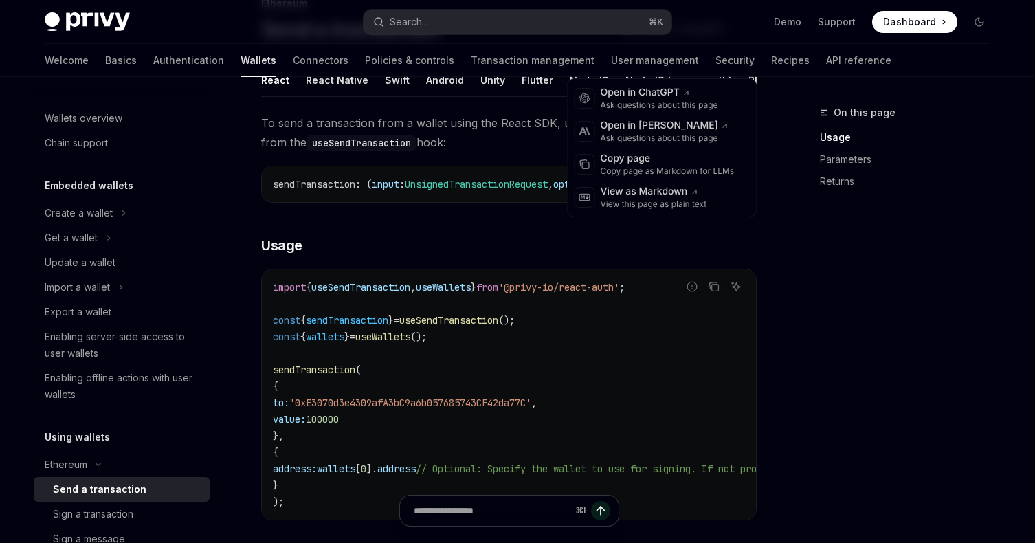
scroll to position [124, 0]
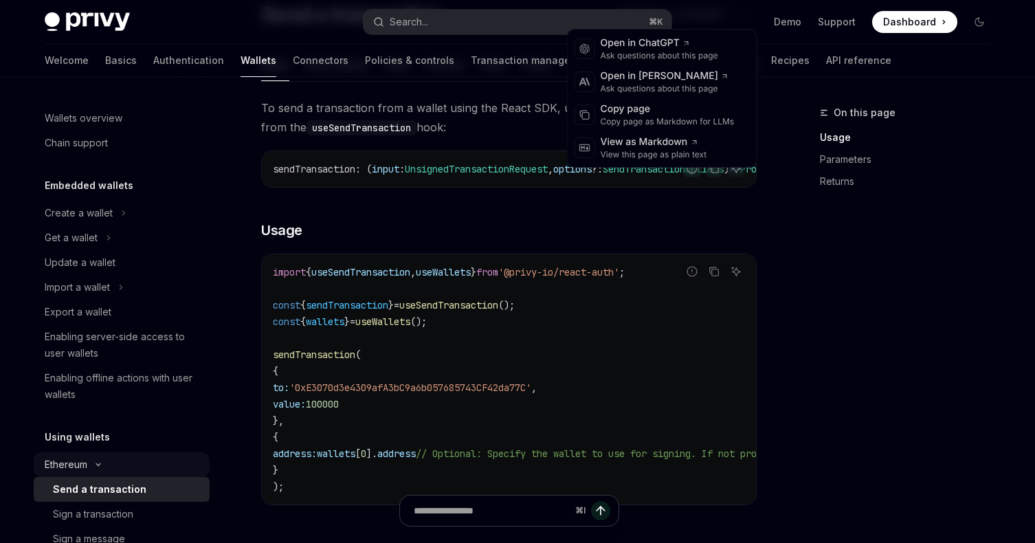
click at [131, 459] on button "Ethereum" at bounding box center [122, 464] width 176 height 25
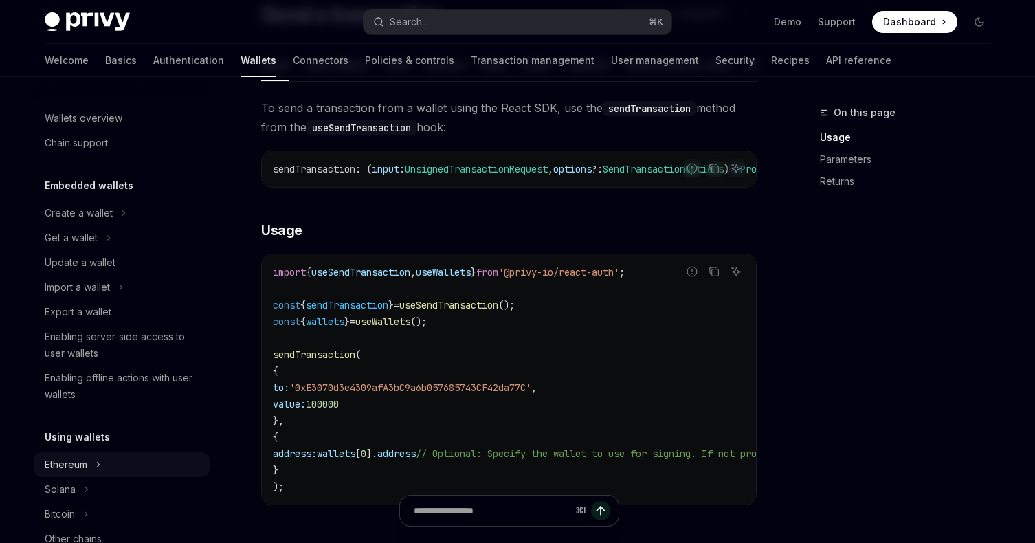
click at [131, 459] on button "Ethereum" at bounding box center [122, 464] width 176 height 25
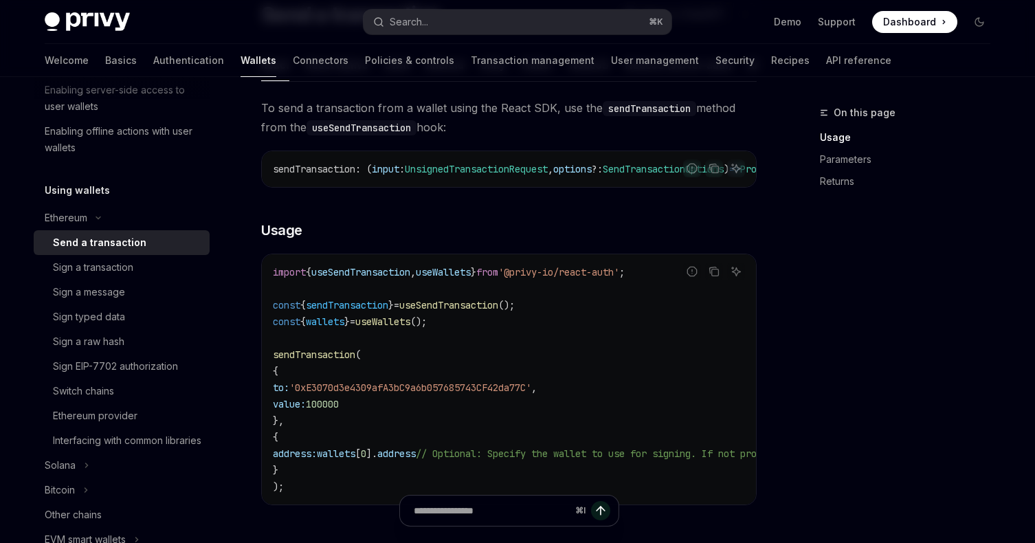
scroll to position [248, 0]
click at [168, 267] on div "Sign a transaction" at bounding box center [127, 266] width 148 height 16
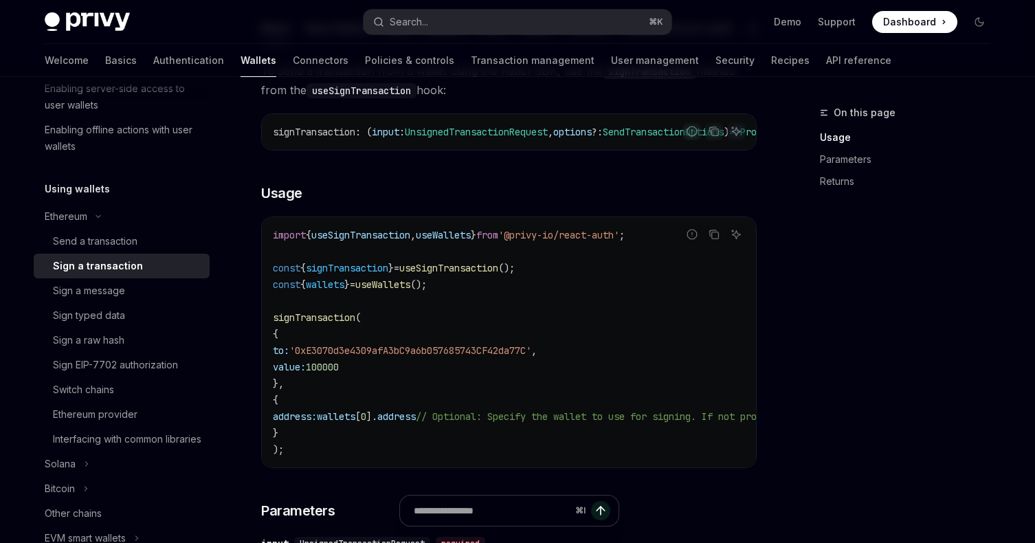
scroll to position [164, 0]
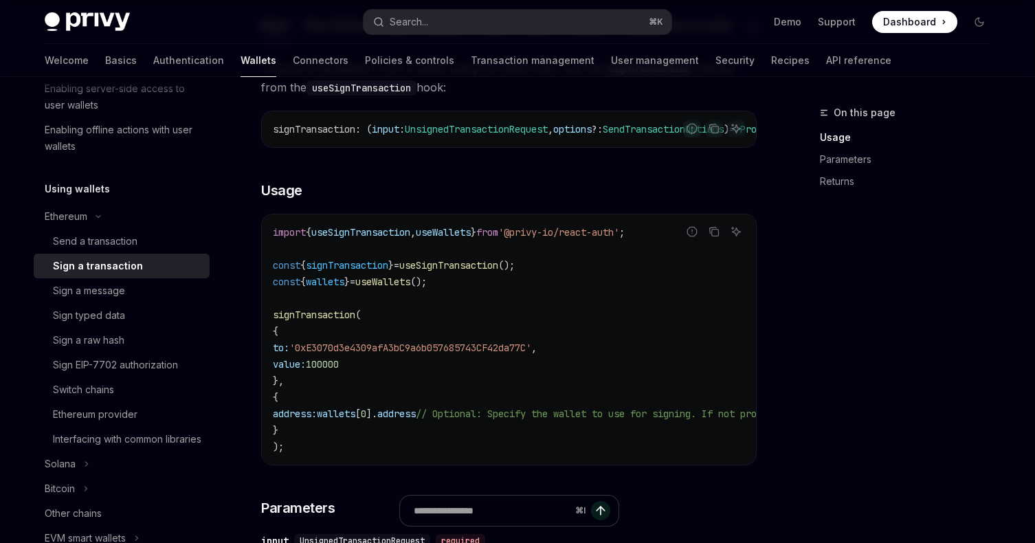
click at [122, 260] on div "Sign a transaction" at bounding box center [98, 266] width 90 height 16
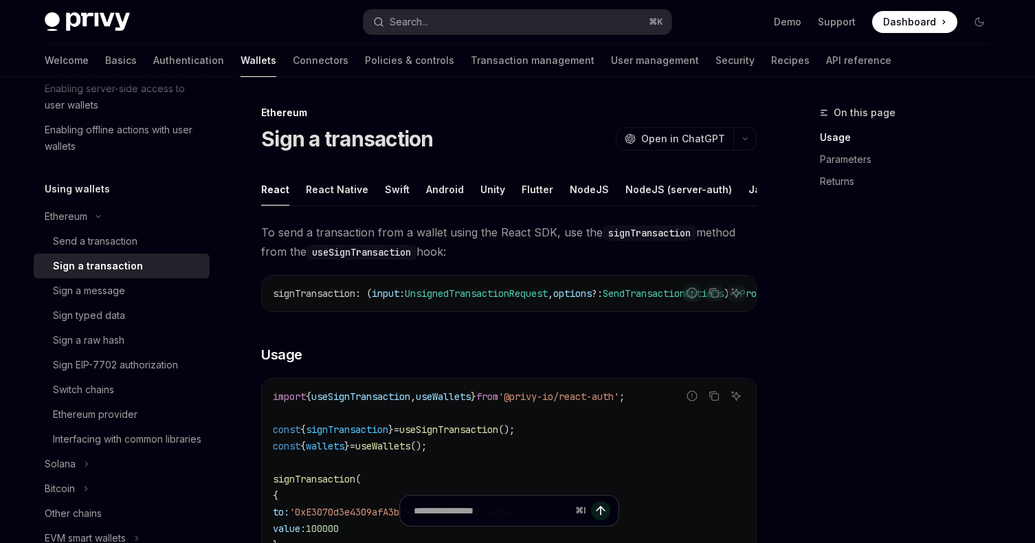
click at [125, 269] on div "Sign a transaction" at bounding box center [98, 266] width 90 height 16
click at [128, 313] on div "Sign typed data" at bounding box center [127, 315] width 148 height 16
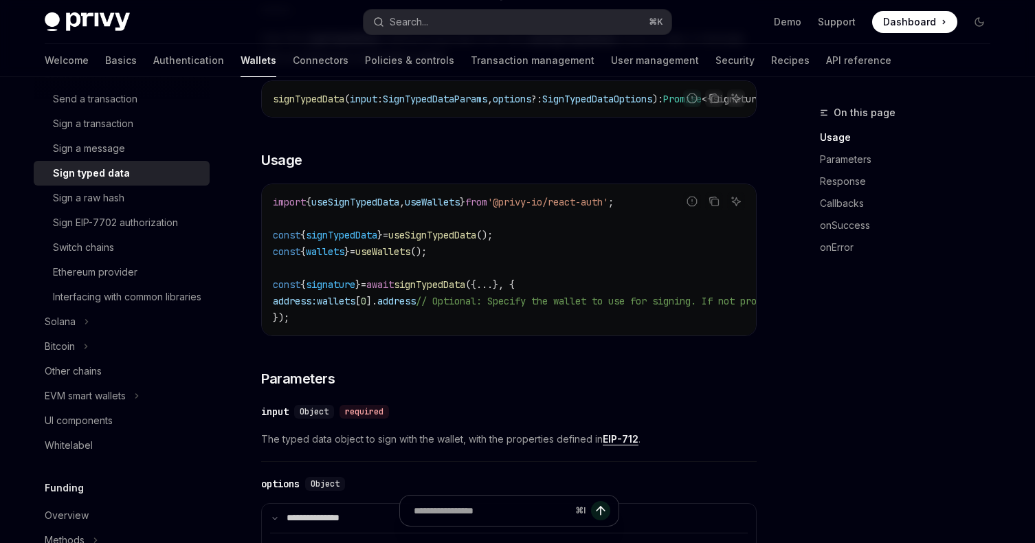
scroll to position [196, 0]
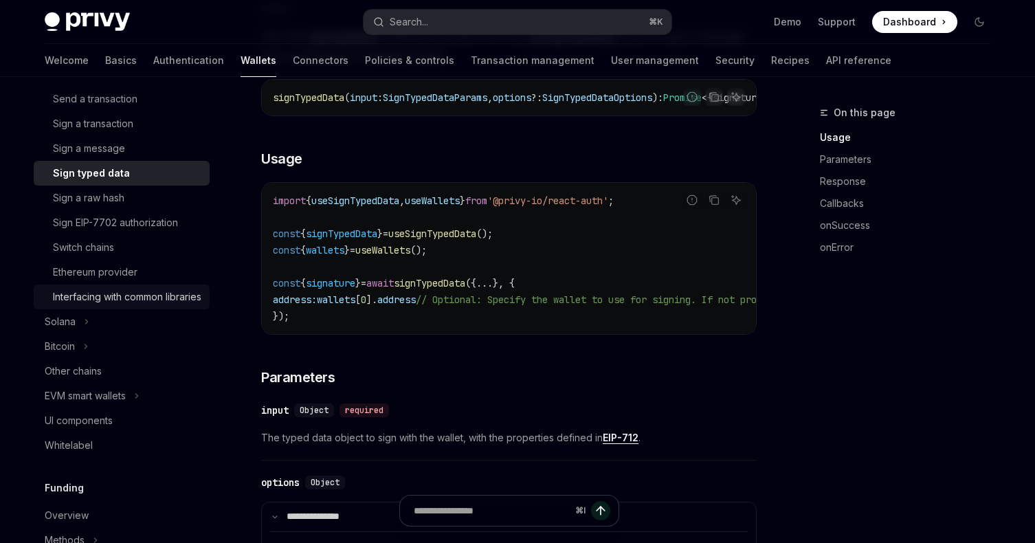
click at [122, 301] on div "Interfacing with common libraries" at bounding box center [127, 297] width 148 height 16
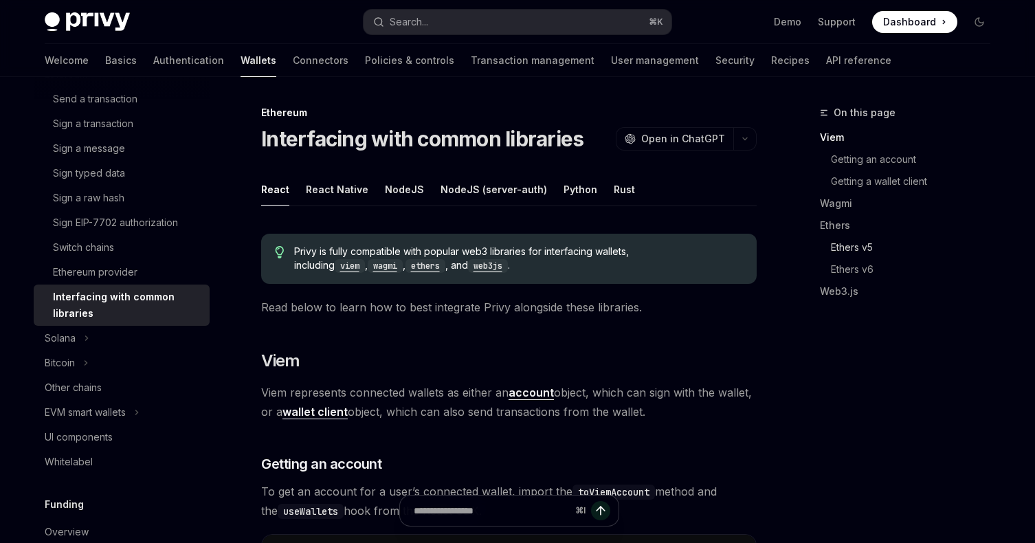
click at [857, 252] on link "Ethers v5" at bounding box center [910, 247] width 181 height 22
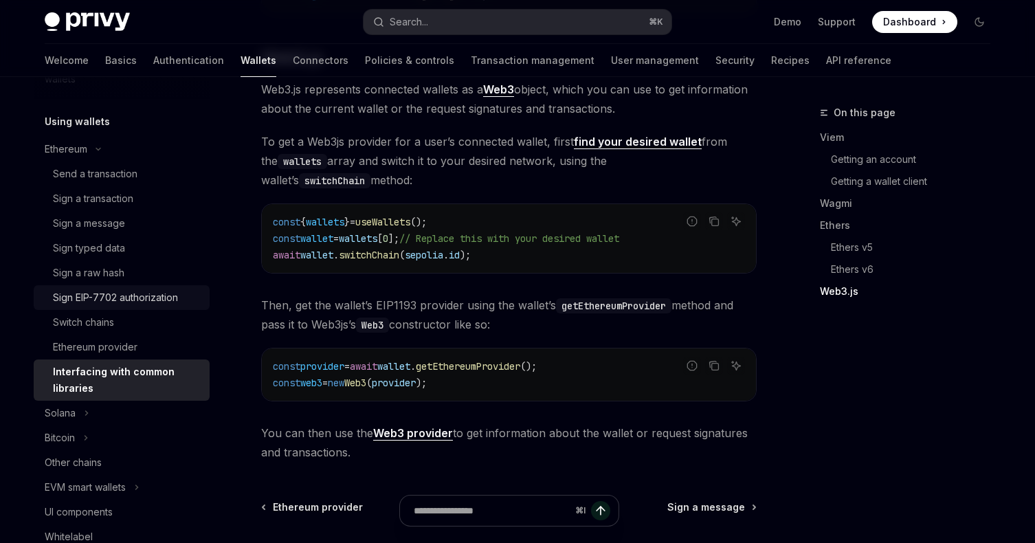
scroll to position [311, 0]
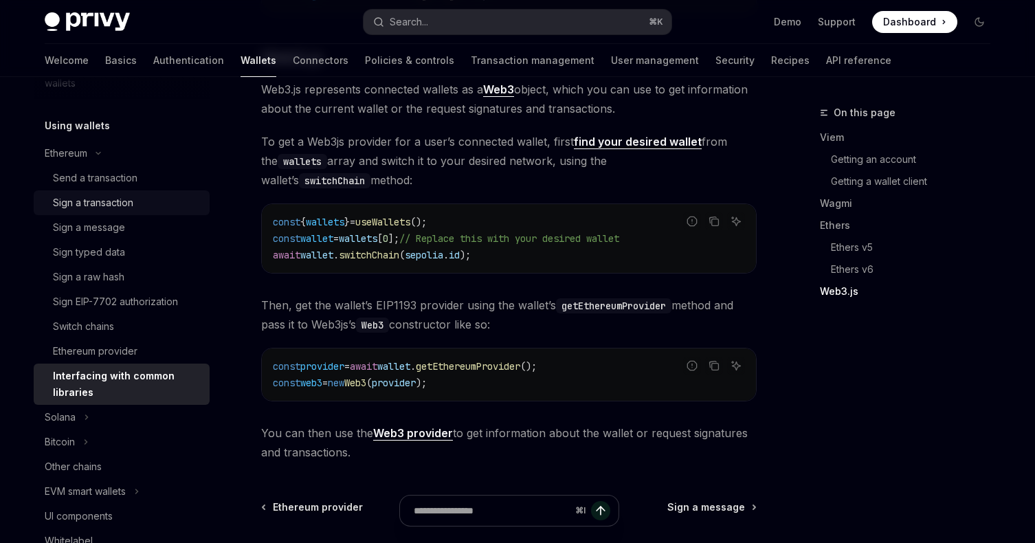
click at [118, 203] on div "Sign a transaction" at bounding box center [93, 203] width 80 height 16
type textarea "*"
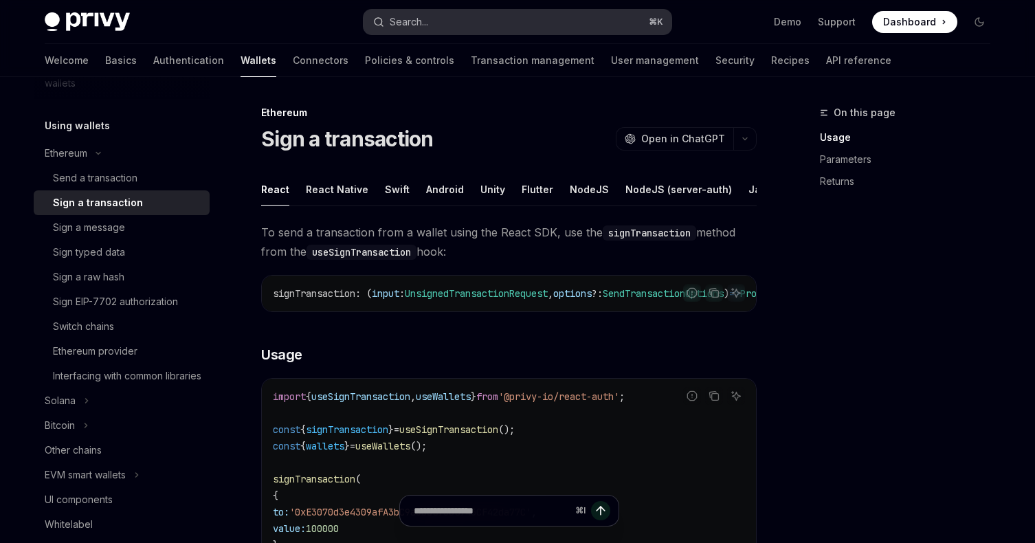
click at [540, 25] on button "Search... ⌘ K" at bounding box center [518, 22] width 308 height 25
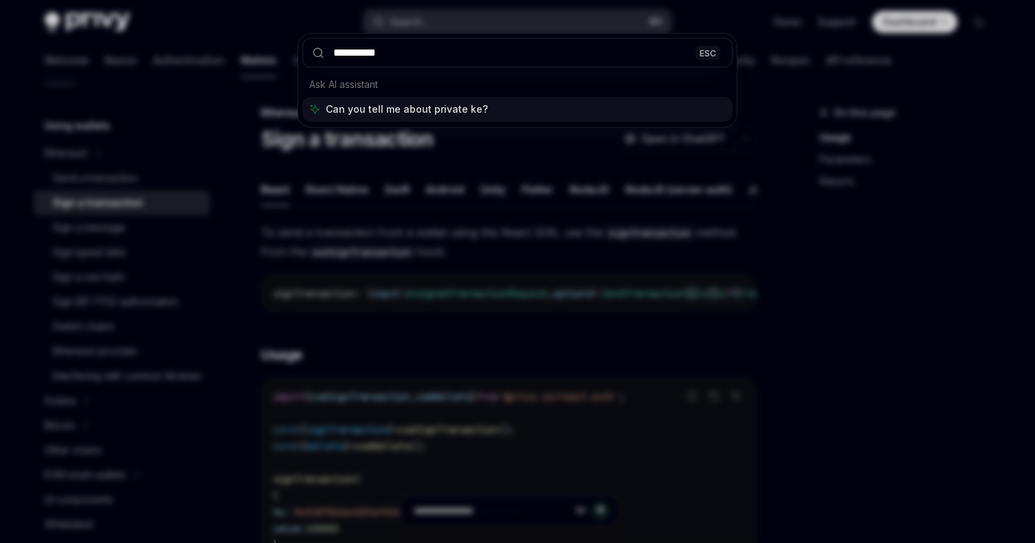
type input "**********"
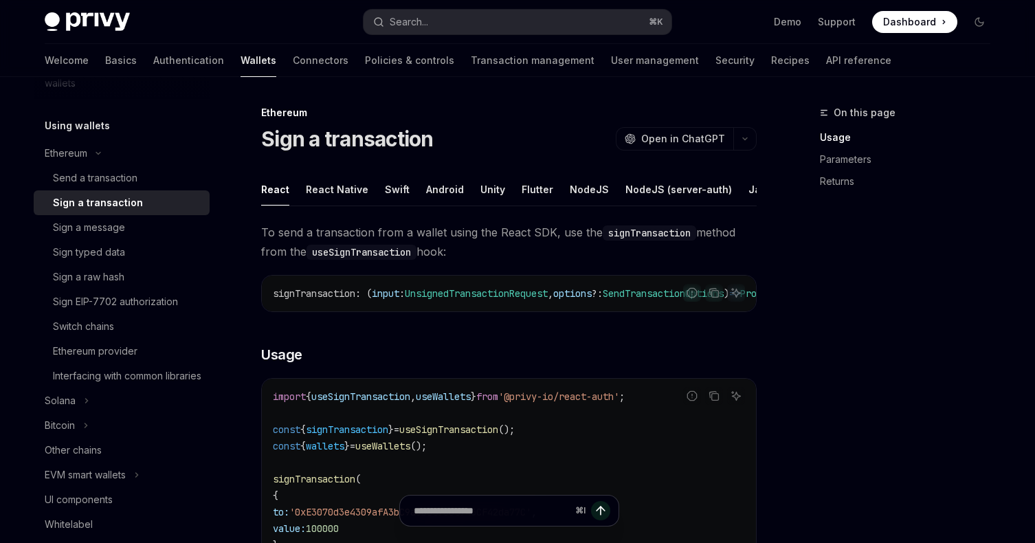
type textarea "*"
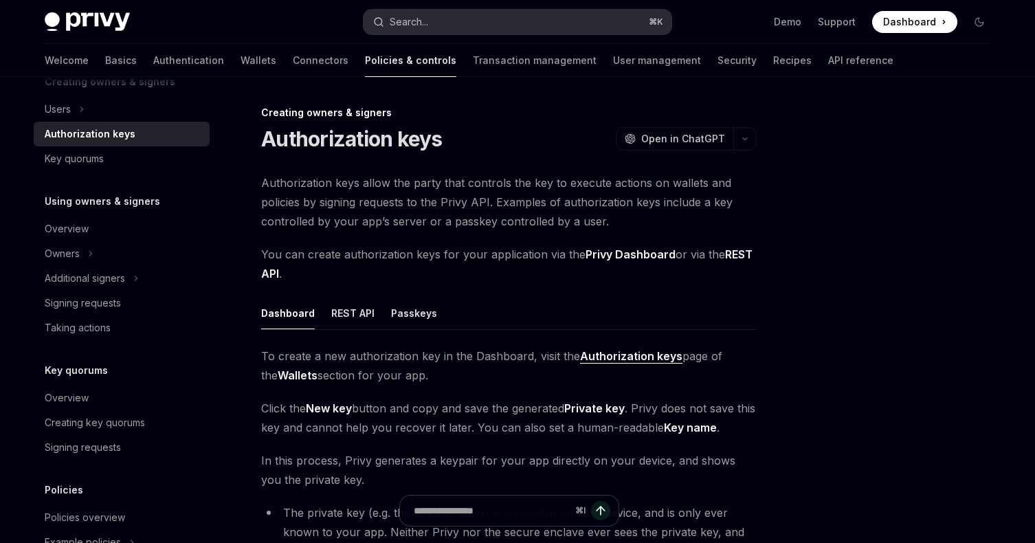
click at [456, 28] on button "Search... ⌘ K" at bounding box center [518, 22] width 308 height 25
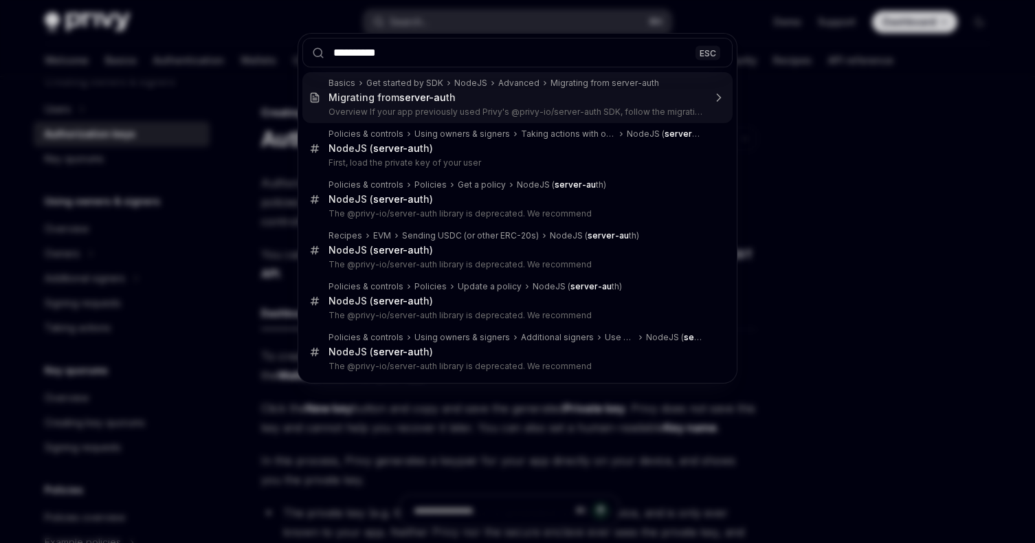
type input "**********"
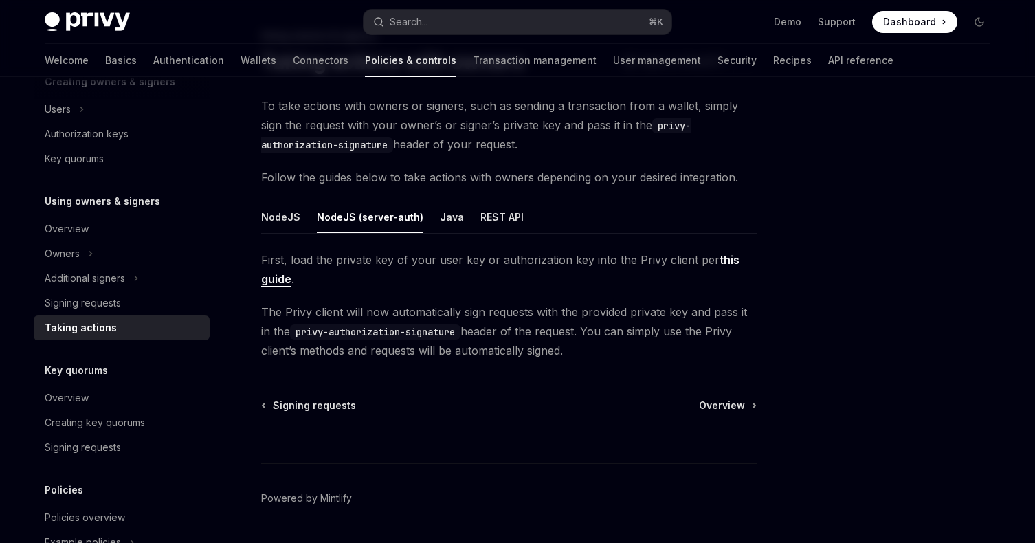
scroll to position [78, 0]
click at [287, 279] on link "this guide" at bounding box center [500, 269] width 478 height 34
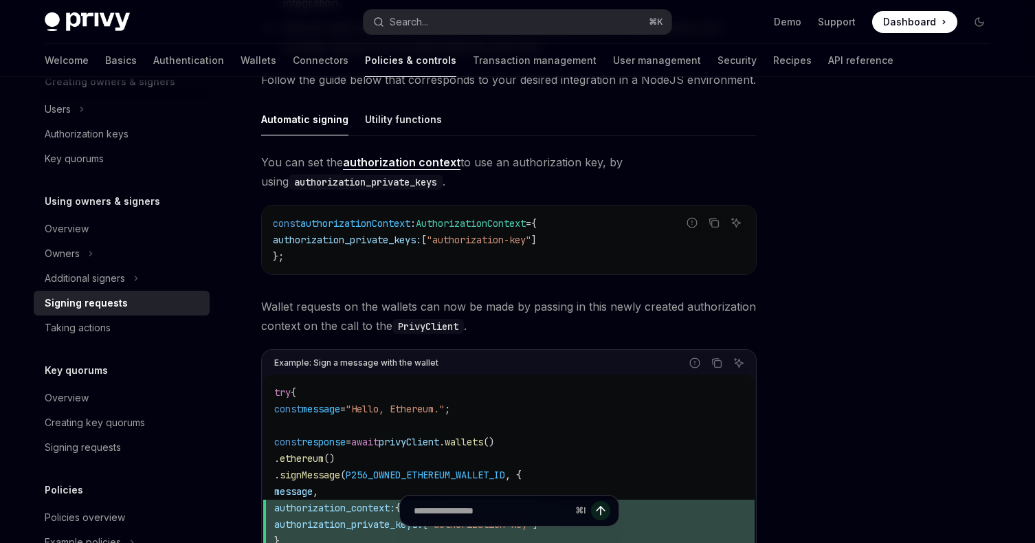
scroll to position [386, 0]
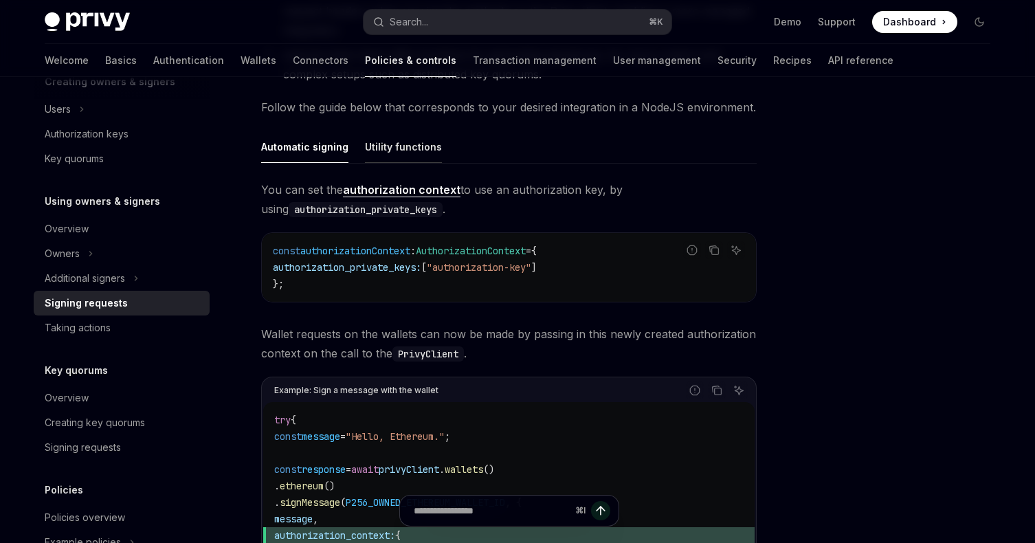
click at [406, 144] on div "Utility functions" at bounding box center [403, 147] width 77 height 32
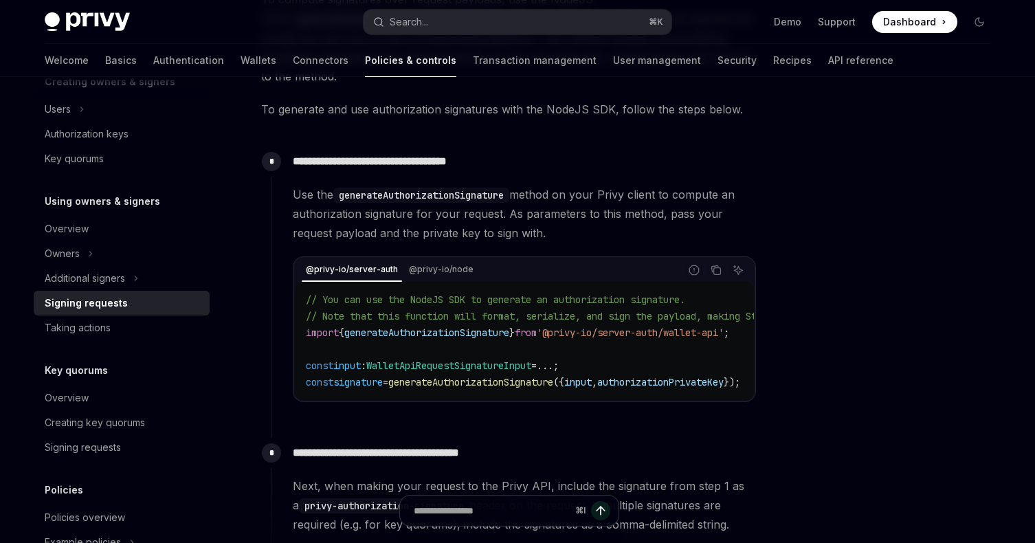
scroll to position [583, 0]
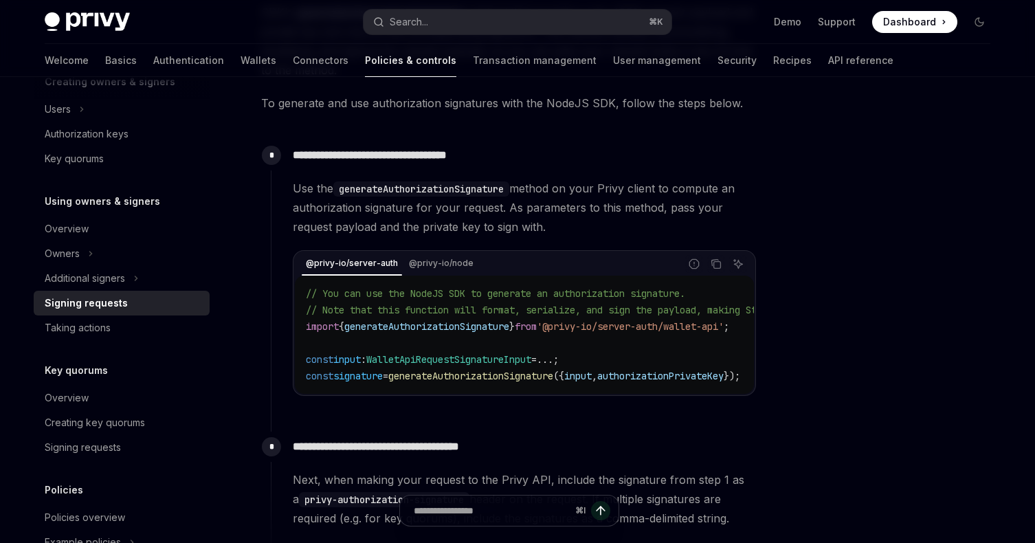
click at [446, 276] on div "// You can use the NodeJS SDK to generate an authorization signature. // Note t…" at bounding box center [524, 335] width 459 height 118
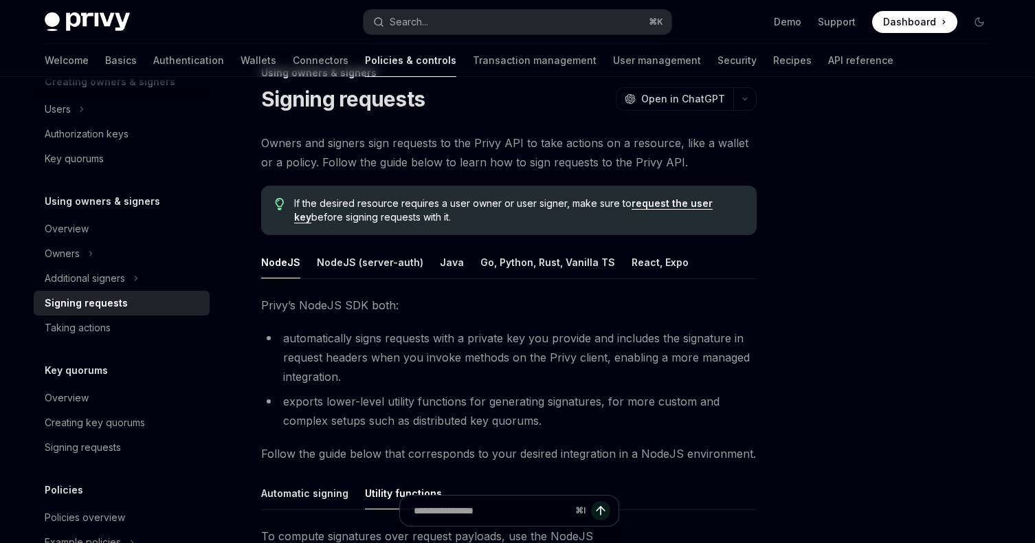
scroll to position [0, 0]
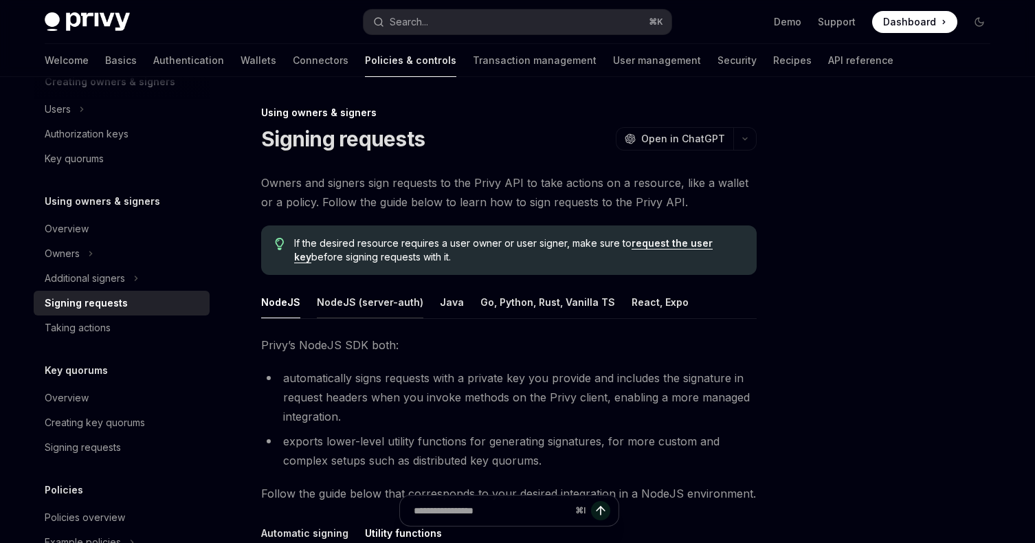
click at [380, 305] on div "NodeJS (server-auth)" at bounding box center [370, 302] width 107 height 32
click at [679, 241] on link "request the user key" at bounding box center [503, 250] width 419 height 26
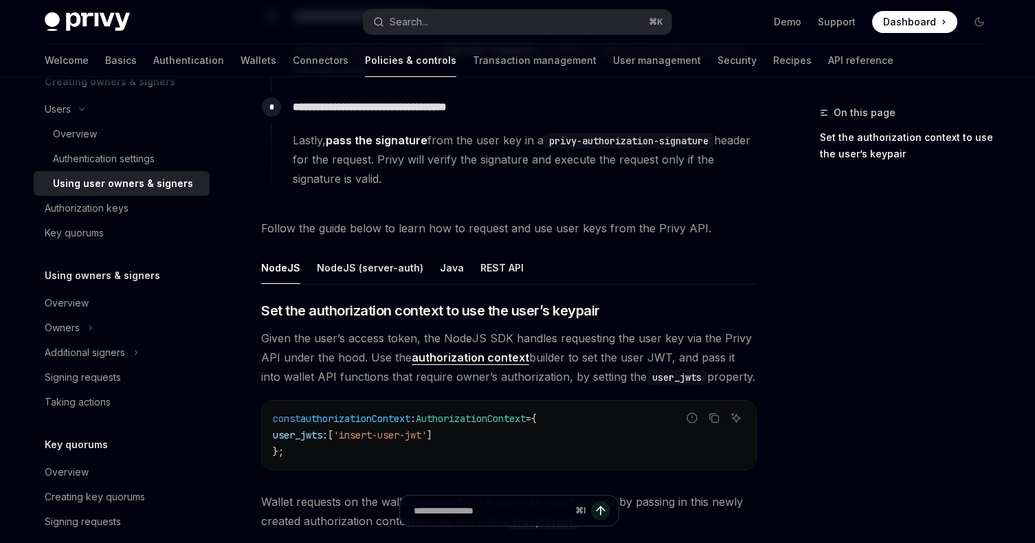
scroll to position [349, 0]
click at [379, 264] on div "NodeJS (server-auth)" at bounding box center [370, 266] width 107 height 32
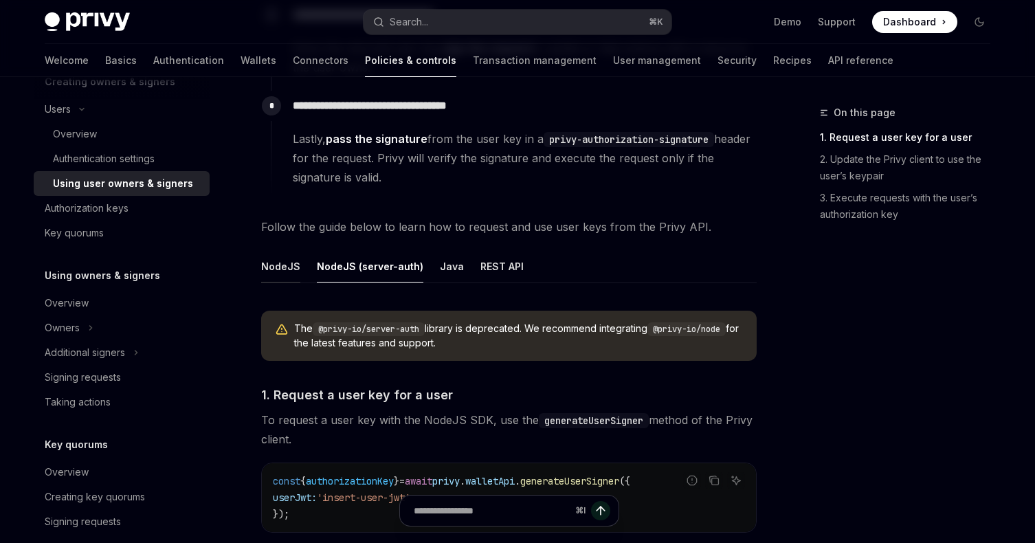
click at [284, 267] on div "NodeJS" at bounding box center [280, 266] width 39 height 32
type textarea "*"
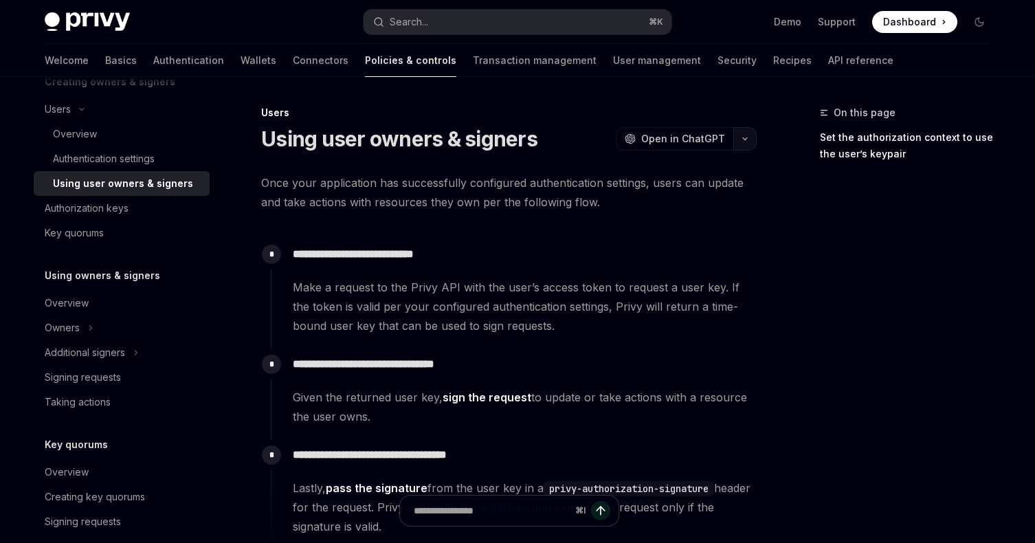
click at [740, 146] on button "button" at bounding box center [745, 138] width 23 height 23
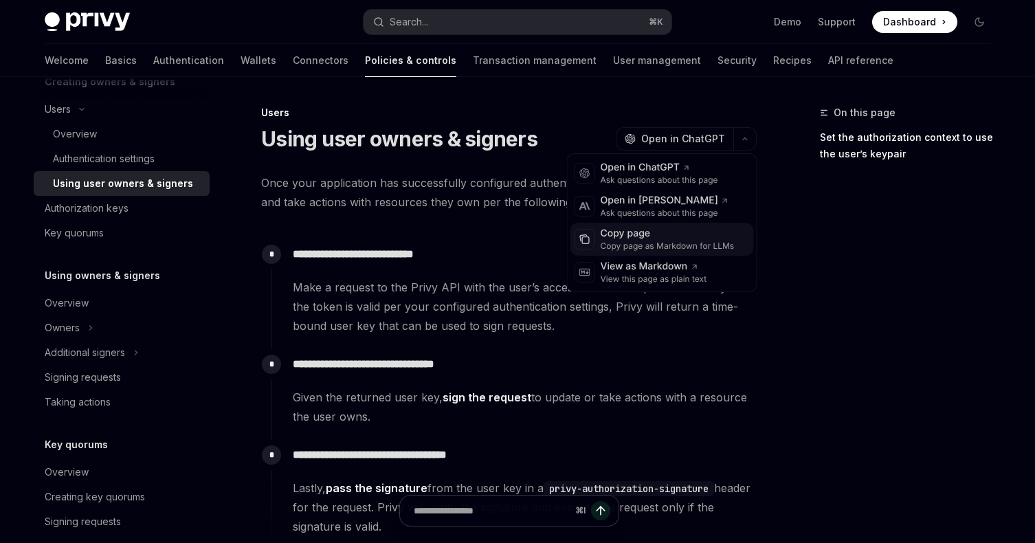
click at [646, 233] on div "Copy page" at bounding box center [668, 234] width 134 height 14
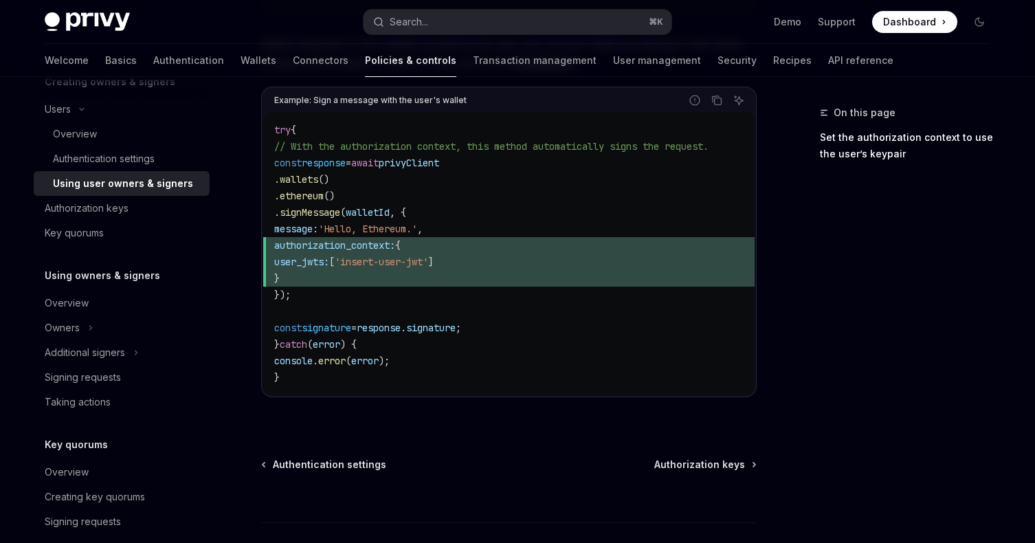
scroll to position [805, 0]
